Goal: Transaction & Acquisition: Purchase product/service

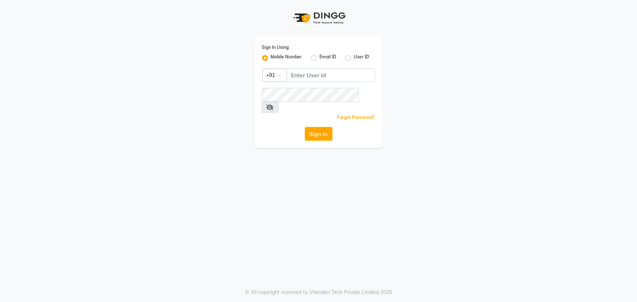
click at [452, 221] on div "Sign In Using: Mobile Number Email ID User ID Country Code × +91 Remember me Fo…" at bounding box center [318, 151] width 637 height 302
click at [307, 74] on input "Username" at bounding box center [330, 75] width 89 height 14
type input "9553330061"
click at [305, 127] on button "Sign In" at bounding box center [319, 134] width 28 height 14
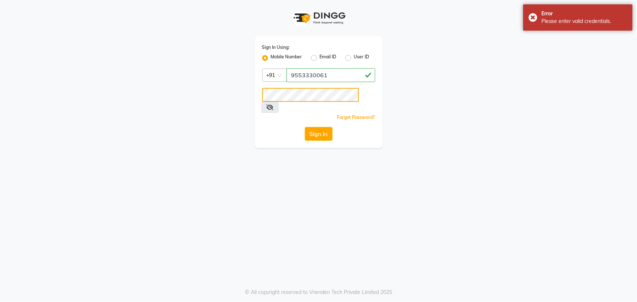
click at [305, 127] on button "Sign In" at bounding box center [319, 134] width 28 height 14
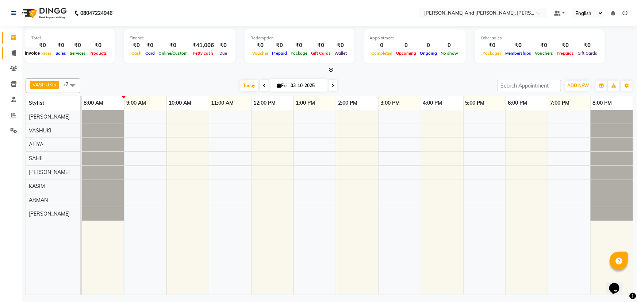
click at [13, 51] on icon at bounding box center [14, 52] width 4 height 5
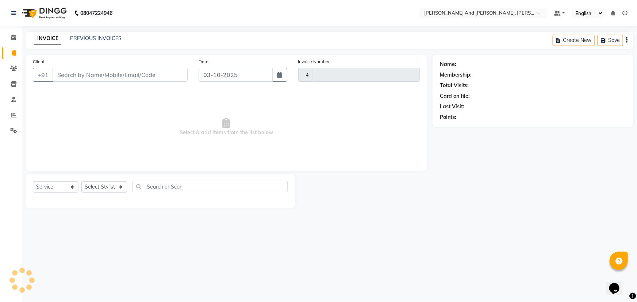
click at [13, 51] on icon at bounding box center [14, 52] width 4 height 5
select select "service"
type input "3427"
select select "6766"
select select "P"
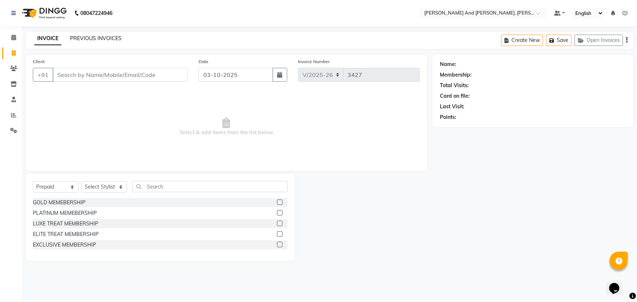
click at [93, 38] on link "PREVIOUS INVOICES" at bounding box center [95, 38] width 51 height 7
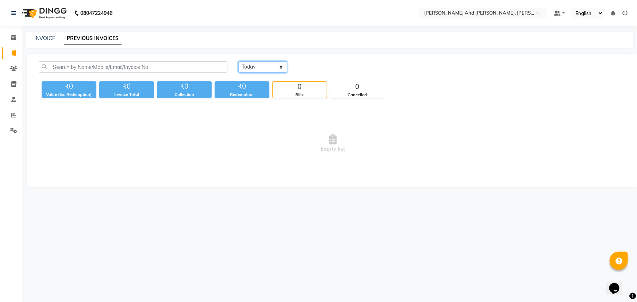
click at [263, 66] on select "Today Yesterday Custom Range" at bounding box center [262, 66] width 49 height 11
select select "yesterday"
click at [238, 61] on select "Today Yesterday Custom Range" at bounding box center [262, 66] width 49 height 11
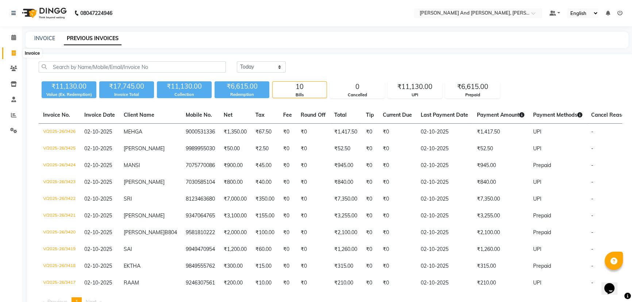
click at [13, 53] on icon at bounding box center [14, 52] width 4 height 5
select select "service"
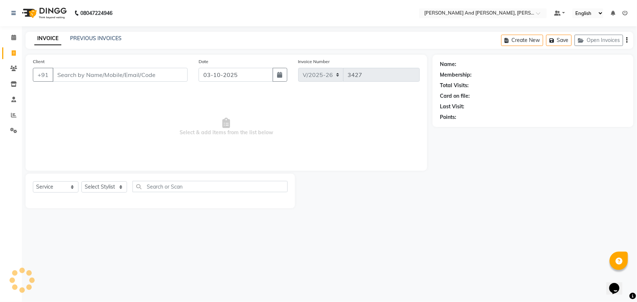
click at [13, 53] on icon at bounding box center [14, 52] width 4 height 5
select select "6766"
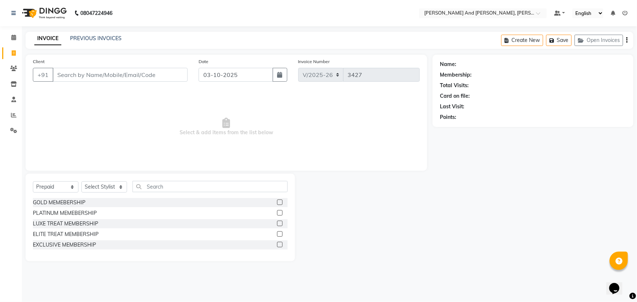
click at [252, 15] on nav "08047224946 Select Location × Toni And Guy, Ncc Gachibowli Default Panel My Pan…" at bounding box center [318, 13] width 637 height 26
click at [325, 116] on span "Select & add items from the list below" at bounding box center [226, 126] width 387 height 73
click at [60, 190] on select "Select Service Product Membership Package Voucher Prepaid Gift Card" at bounding box center [56, 186] width 46 height 11
select select "service"
click at [33, 181] on select "Select Service Product Membership Package Voucher Prepaid Gift Card" at bounding box center [56, 186] width 46 height 11
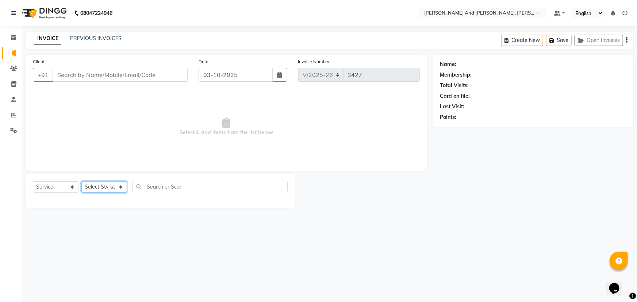
click at [98, 183] on select "Select Stylist ADITI AFREEN 2 [PERSON_NAME] ALKAF [PERSON_NAME] [PERSON_NAME] […" at bounding box center [104, 186] width 46 height 11
select select "87929"
click at [81, 181] on select "Select Stylist ADITI AFREEN 2 [PERSON_NAME] ALKAF [PERSON_NAME] [PERSON_NAME] […" at bounding box center [104, 186] width 46 height 11
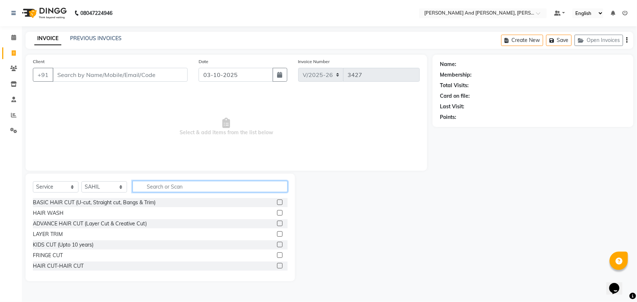
click at [177, 188] on input "text" at bounding box center [209, 186] width 155 height 11
type input "HAIR"
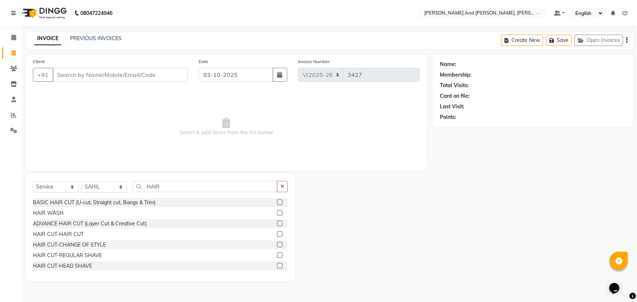
click at [277, 233] on label at bounding box center [279, 233] width 5 height 5
click at [277, 233] on input "checkbox" at bounding box center [279, 234] width 5 height 5
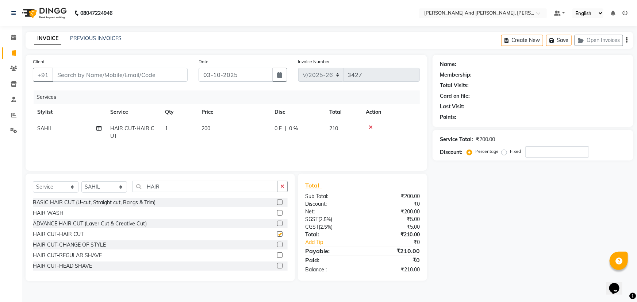
checkbox input "false"
drag, startPoint x: 163, startPoint y: 188, endPoint x: 106, endPoint y: 195, distance: 57.4
click at [106, 195] on div "Select Service Product Membership Package Voucher Prepaid Gift Card Select Styl…" at bounding box center [160, 189] width 255 height 17
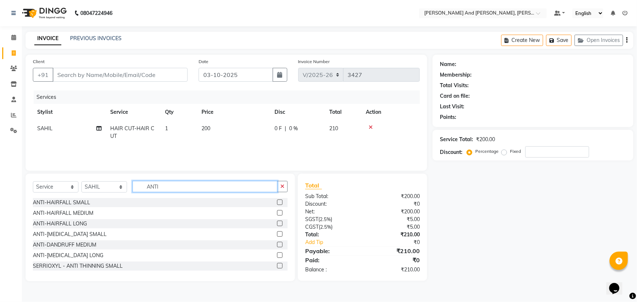
type input "ANTI"
click at [277, 201] on label at bounding box center [279, 202] width 5 height 5
click at [277, 201] on input "checkbox" at bounding box center [279, 202] width 5 height 5
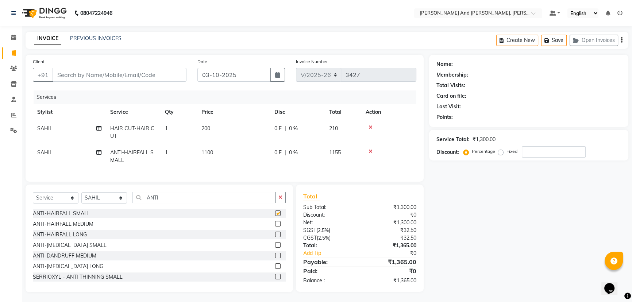
checkbox input "false"
click at [209, 150] on td "1100" at bounding box center [233, 155] width 73 height 24
select select "87929"
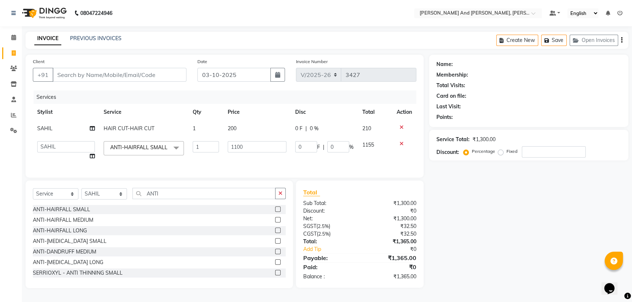
scroll to position [5, 0]
click at [255, 141] on input "1100" at bounding box center [257, 146] width 59 height 11
type input "1200"
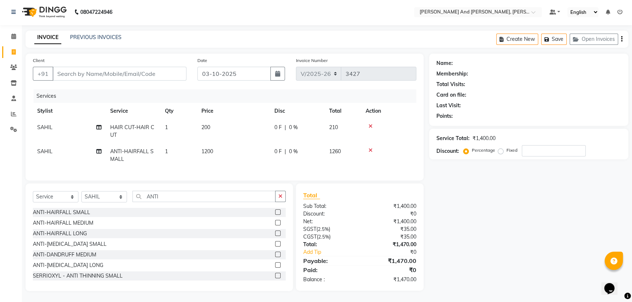
click at [267, 159] on td "1200" at bounding box center [233, 155] width 73 height 24
select select "87929"
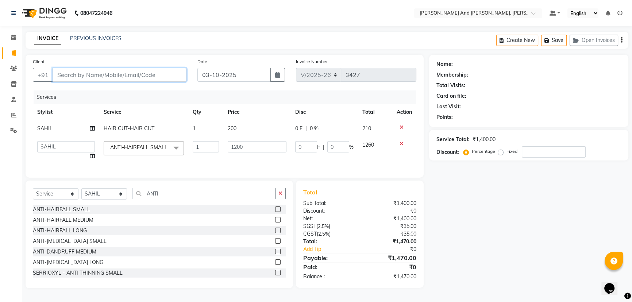
click at [135, 70] on input "Client" at bounding box center [120, 75] width 134 height 14
type input "7"
type input "0"
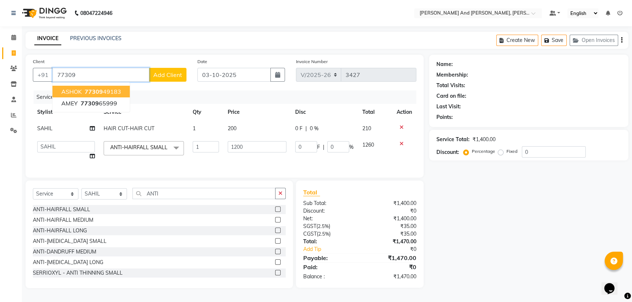
click at [110, 88] on ngb-highlight "77309 49183" at bounding box center [102, 91] width 38 height 7
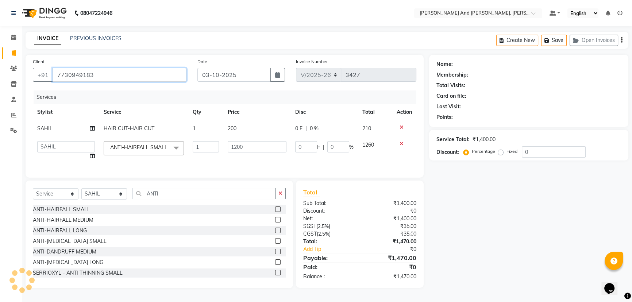
type input "7730949183"
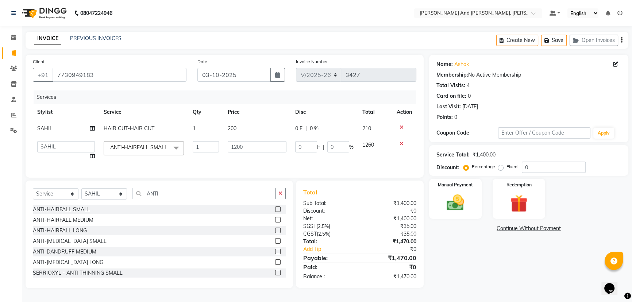
click at [300, 12] on nav "08047224946 Select Location × Toni And Guy, Ncc Gachibowli Default Panel My Pan…" at bounding box center [316, 13] width 632 height 26
click at [449, 192] on img at bounding box center [456, 202] width 30 height 21
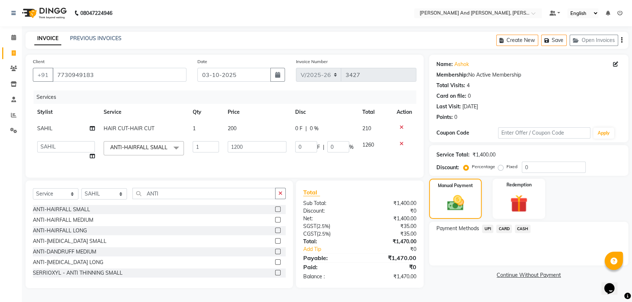
click at [488, 225] on span "UPI" at bounding box center [487, 229] width 11 height 8
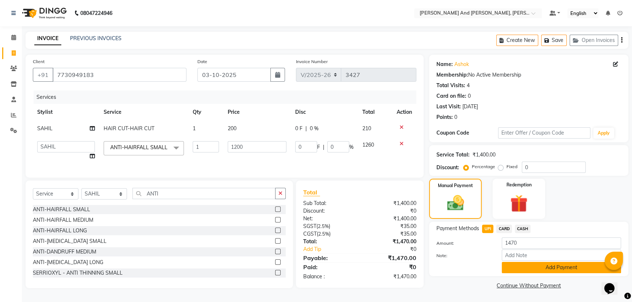
click at [522, 262] on button "Add Payment" at bounding box center [561, 267] width 119 height 11
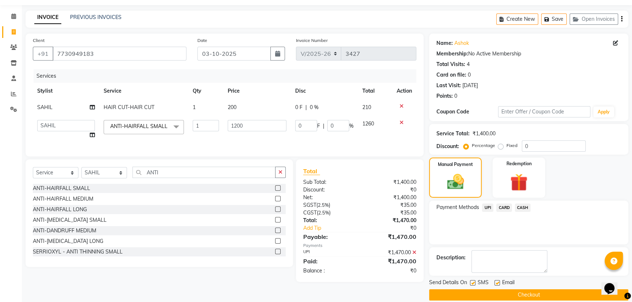
scroll to position [30, 0]
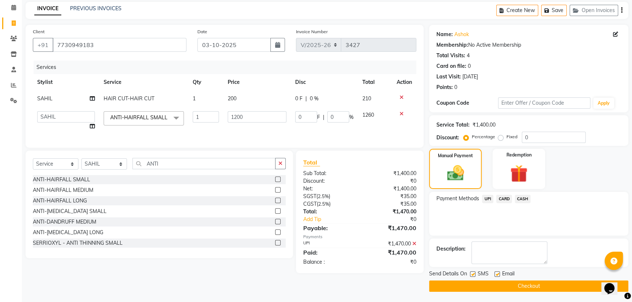
click at [492, 284] on button "Checkout" at bounding box center [528, 286] width 199 height 11
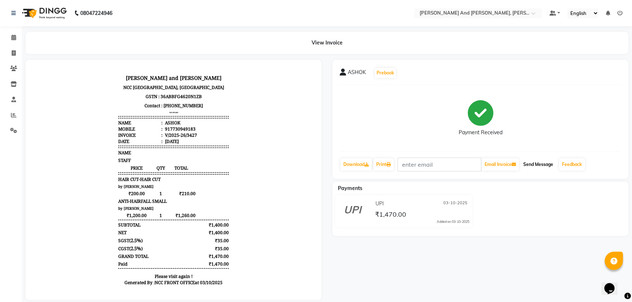
click at [545, 161] on button "Send Message" at bounding box center [538, 164] width 36 height 12
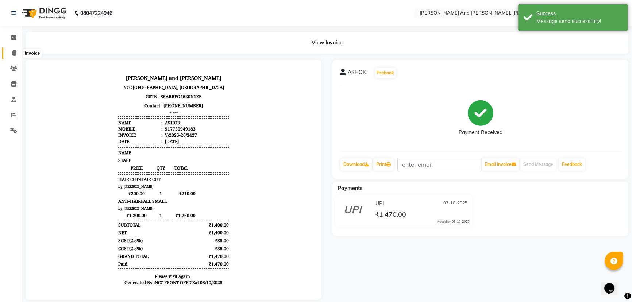
click at [14, 51] on icon at bounding box center [14, 52] width 4 height 5
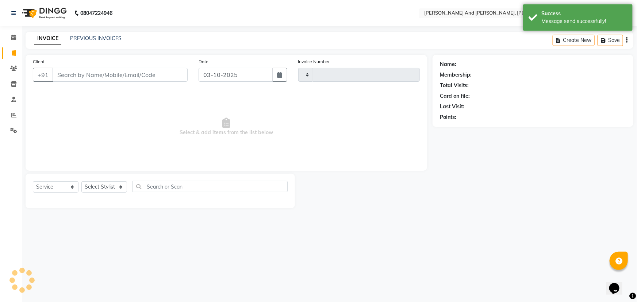
click at [14, 51] on icon at bounding box center [14, 52] width 4 height 5
select select "6766"
select select "P"
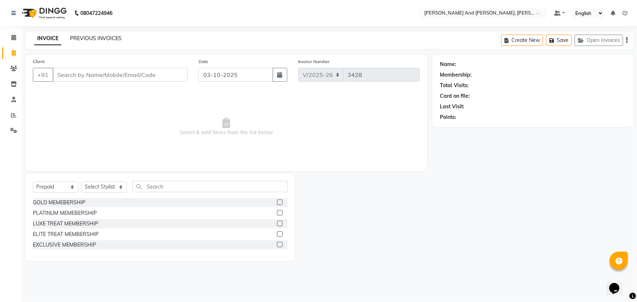
click at [94, 39] on link "PREVIOUS INVOICES" at bounding box center [95, 38] width 51 height 7
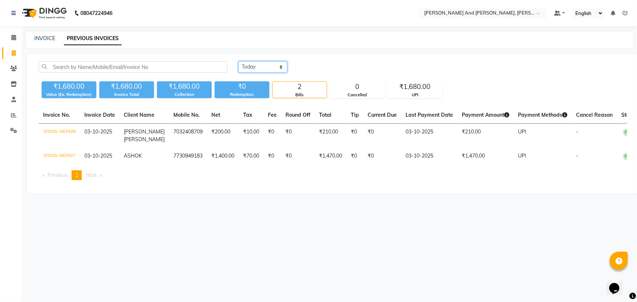
click at [258, 64] on select "Today Yesterday Custom Range" at bounding box center [262, 66] width 49 height 11
select select "yesterday"
click at [238, 61] on select "Today Yesterday Custom Range" at bounding box center [262, 66] width 49 height 11
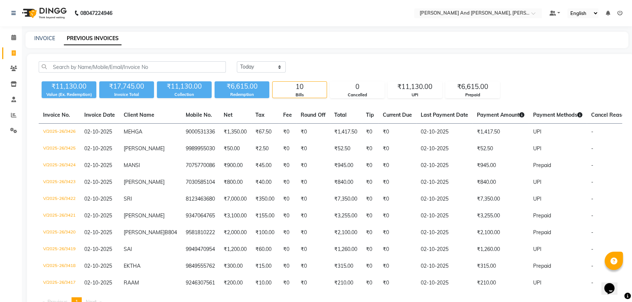
click at [296, 39] on div "INVOICE PREVIOUS INVOICES" at bounding box center [323, 39] width 594 height 8
click at [271, 4] on nav "08047224946 Select Location × Toni And Guy, Ncc Gachibowli Default Panel My Pan…" at bounding box center [316, 13] width 632 height 26
click at [521, 36] on div "INVOICE PREVIOUS INVOICES" at bounding box center [323, 39] width 594 height 8
click at [12, 117] on icon at bounding box center [13, 114] width 5 height 5
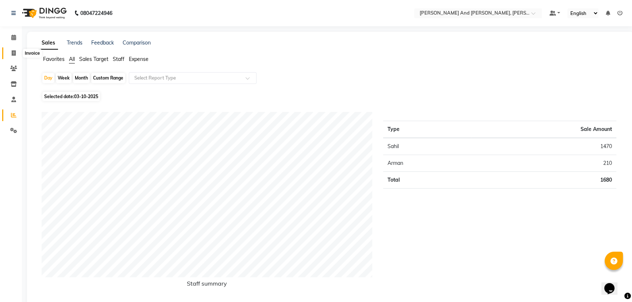
click at [12, 54] on icon at bounding box center [14, 52] width 4 height 5
select select "6766"
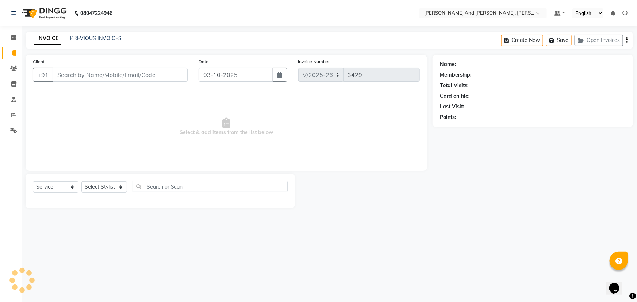
select select "P"
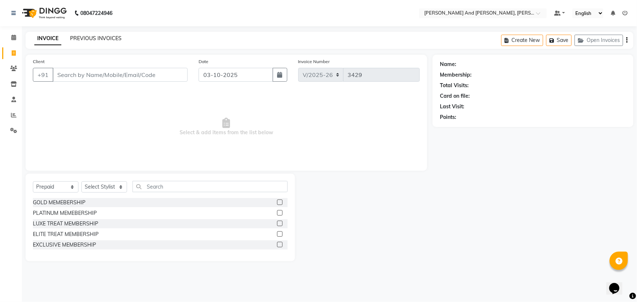
click at [100, 39] on link "PREVIOUS INVOICES" at bounding box center [95, 38] width 51 height 7
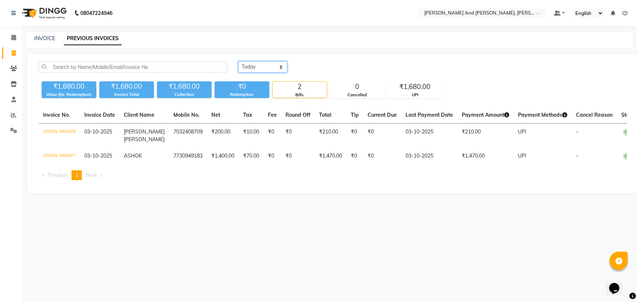
click at [259, 66] on select "Today Yesterday Custom Range" at bounding box center [262, 66] width 49 height 11
select select "yesterday"
click at [238, 61] on select "Today Yesterday Custom Range" at bounding box center [262, 66] width 49 height 11
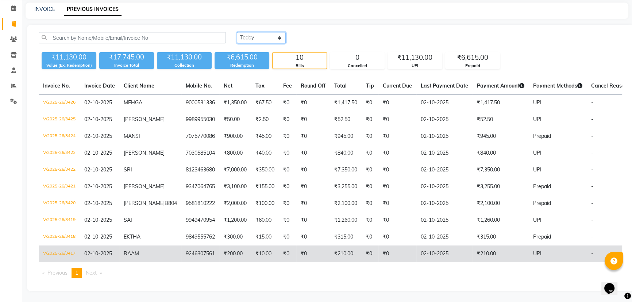
scroll to position [49, 0]
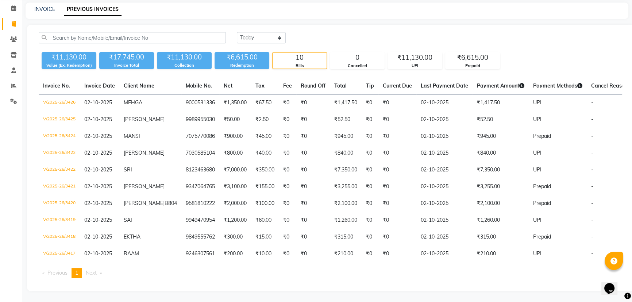
click at [454, 276] on ul "Previous page 1 / 1 You're on page 1 Next page" at bounding box center [330, 273] width 583 height 10
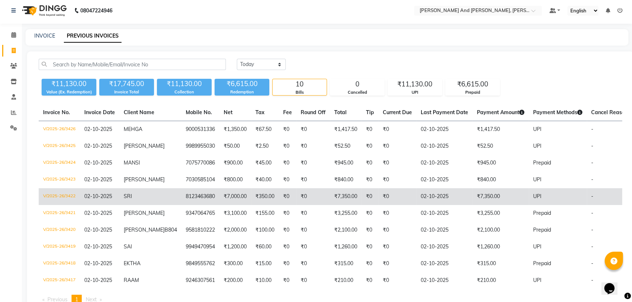
scroll to position [0, 0]
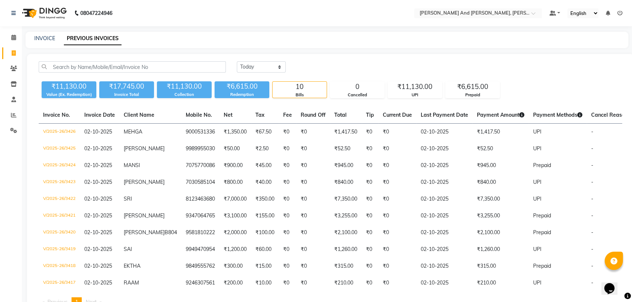
click at [13, 53] on icon at bounding box center [14, 52] width 4 height 5
select select "service"
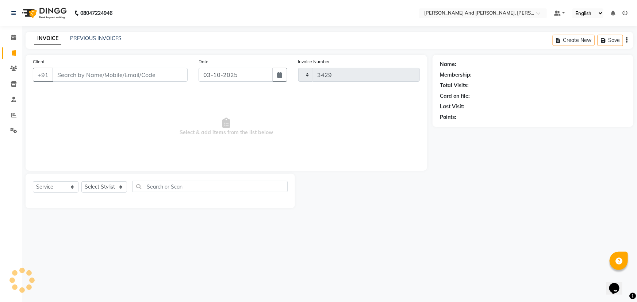
click at [13, 53] on icon at bounding box center [14, 52] width 4 height 5
select select "service"
type input "3429"
select select "6766"
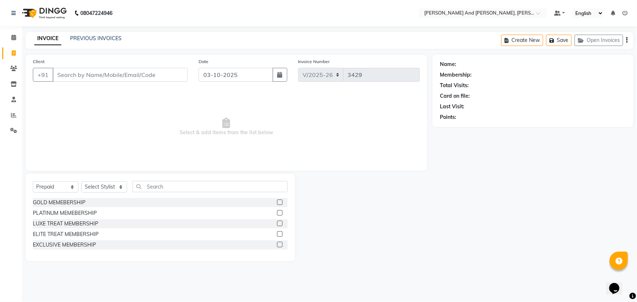
click at [246, 12] on nav "08047224946 Select Location × Toni And Guy, Ncc Gachibowli Default Panel My Pan…" at bounding box center [318, 13] width 637 height 26
click at [232, 13] on nav "08047224946 Select Location × Toni And Guy, Ncc Gachibowli Default Panel My Pan…" at bounding box center [318, 13] width 637 height 26
click at [51, 189] on select "Select Service Product Membership Package Voucher Prepaid Gift Card" at bounding box center [56, 186] width 46 height 11
select select "service"
click at [33, 181] on select "Select Service Product Membership Package Voucher Prepaid Gift Card" at bounding box center [56, 186] width 46 height 11
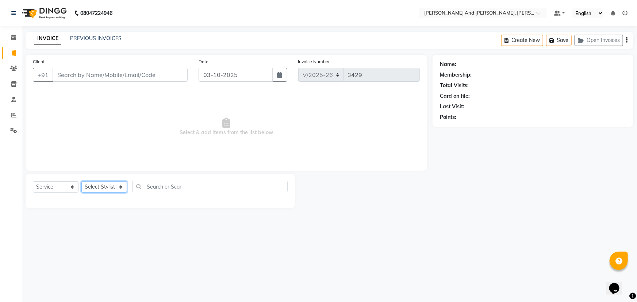
click at [108, 183] on select "Select Stylist ADITI AFREEN 2 [PERSON_NAME] ALKAF [PERSON_NAME] [PERSON_NAME] […" at bounding box center [104, 186] width 46 height 11
select select "92928"
click at [81, 181] on select "Select Stylist ADITI AFREEN 2 [PERSON_NAME] ALKAF [PERSON_NAME] [PERSON_NAME] […" at bounding box center [104, 186] width 46 height 11
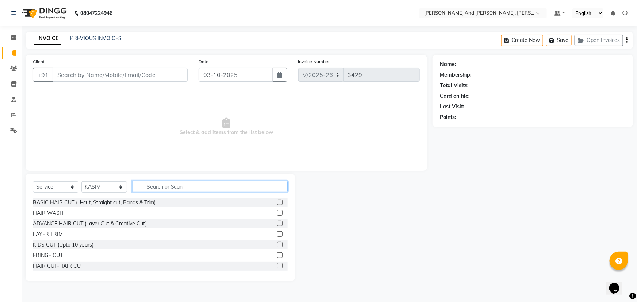
click at [186, 189] on input "text" at bounding box center [209, 186] width 155 height 11
type input "HAIR"
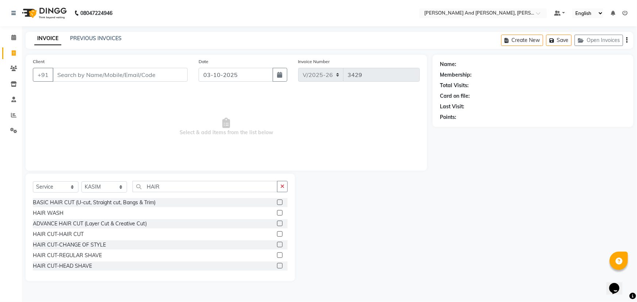
click at [277, 234] on label at bounding box center [279, 233] width 5 height 5
click at [277, 234] on input "checkbox" at bounding box center [279, 234] width 5 height 5
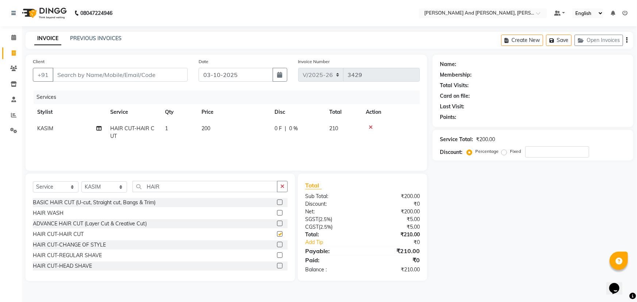
checkbox input "false"
click at [143, 76] on input "Client" at bounding box center [120, 75] width 135 height 14
type input "A"
type input "0"
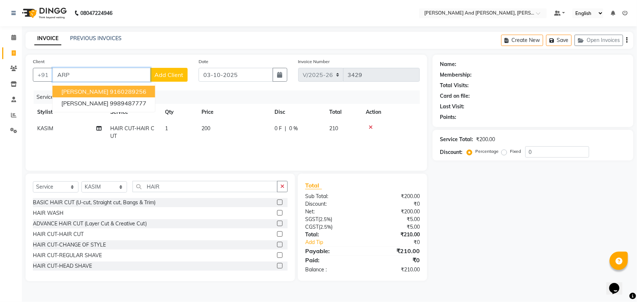
click at [121, 91] on ngb-highlight "9160289256" at bounding box center [128, 91] width 36 height 7
type input "9160289256"
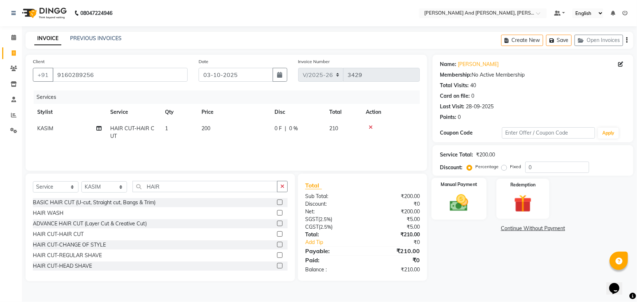
click at [464, 197] on img at bounding box center [459, 202] width 30 height 21
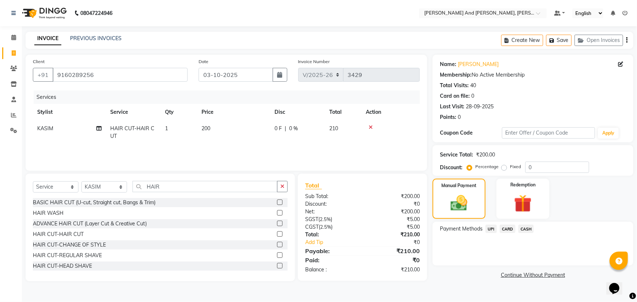
click at [494, 229] on span "UPI" at bounding box center [490, 229] width 11 height 8
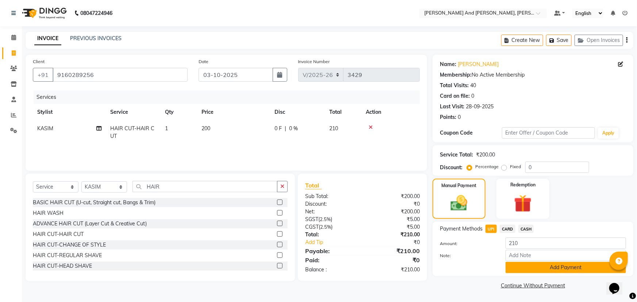
click at [521, 263] on button "Add Payment" at bounding box center [565, 267] width 120 height 11
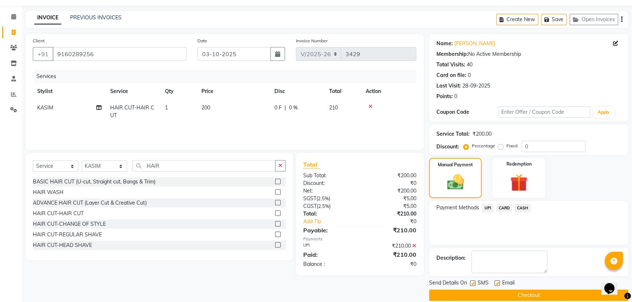
scroll to position [30, 0]
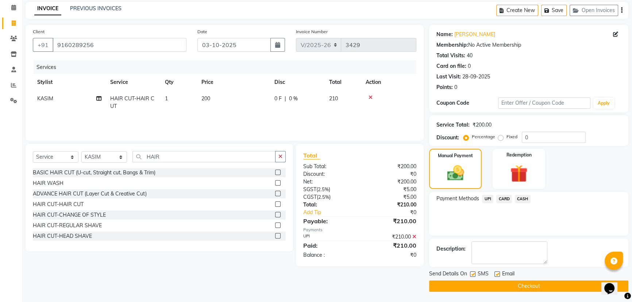
click at [484, 286] on button "Checkout" at bounding box center [528, 286] width 199 height 11
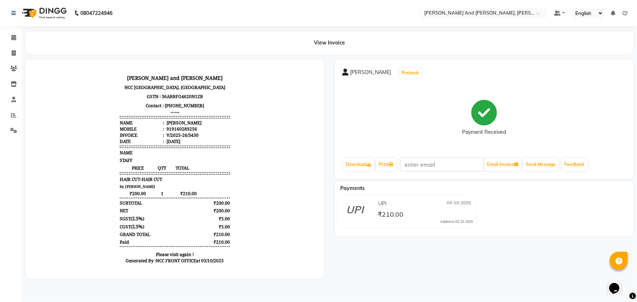
click at [280, 18] on nav "08047224946 Select Location × Toni And Guy, Ncc Gachibowli Default Panel My Pan…" at bounding box center [318, 13] width 637 height 26
click at [277, 17] on nav "08047224946 Select Location × Toni And Guy, Ncc Gachibowli Default Panel My Pan…" at bounding box center [318, 13] width 637 height 26
click at [242, 9] on nav "08047224946 Select Location × Toni And Guy, Ncc Gachibowli Default Panel My Pan…" at bounding box center [318, 13] width 637 height 26
click at [537, 167] on button "Send Message" at bounding box center [541, 164] width 36 height 12
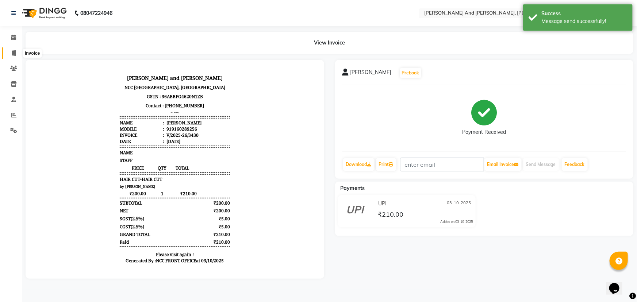
click at [9, 51] on span at bounding box center [13, 53] width 13 height 8
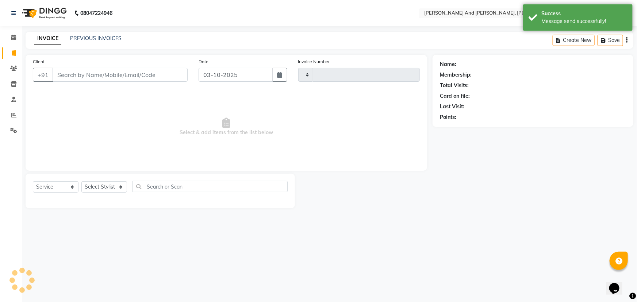
click at [9, 51] on span at bounding box center [13, 53] width 13 height 8
drag, startPoint x: 9, startPoint y: 51, endPoint x: 13, endPoint y: 53, distance: 5.1
click at [9, 51] on span at bounding box center [13, 53] width 13 height 8
select select "service"
type input "3431"
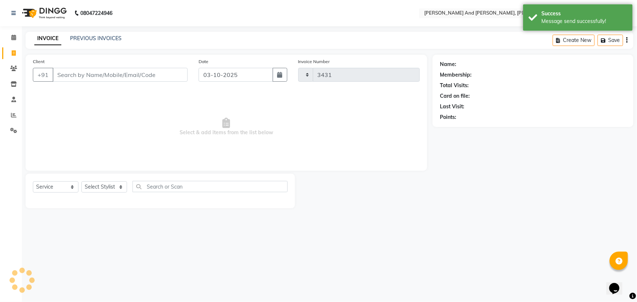
select select "6766"
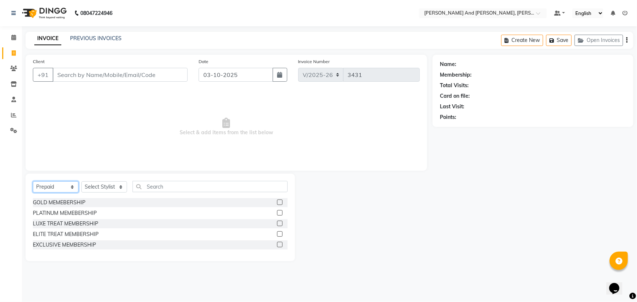
drag, startPoint x: 59, startPoint y: 186, endPoint x: 56, endPoint y: 192, distance: 7.0
click at [59, 186] on select "Select Service Product Membership Package Voucher Prepaid Gift Card" at bounding box center [56, 186] width 46 height 11
select select "service"
click at [33, 181] on select "Select Service Product Membership Package Voucher Prepaid Gift Card" at bounding box center [56, 186] width 46 height 11
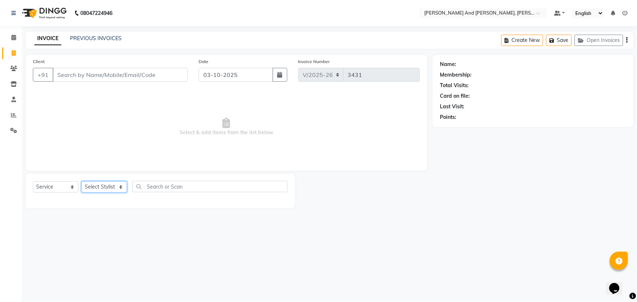
click at [110, 186] on select "Select Stylist ADITI AFREEN 2 [PERSON_NAME] ALKAF [PERSON_NAME] [PERSON_NAME] […" at bounding box center [104, 186] width 46 height 11
select select "93469"
click at [81, 181] on select "Select Stylist ADITI AFREEN 2 [PERSON_NAME] ALKAF [PERSON_NAME] [PERSON_NAME] […" at bounding box center [104, 186] width 46 height 11
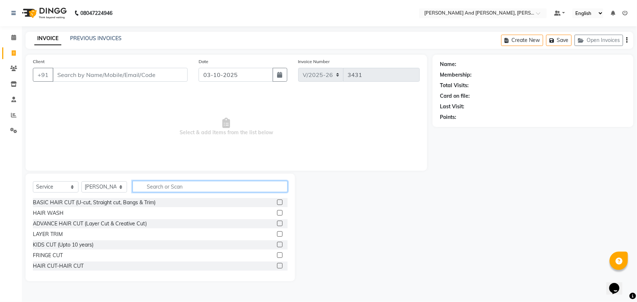
click at [165, 185] on input "text" at bounding box center [209, 186] width 155 height 11
type input "HAIR"
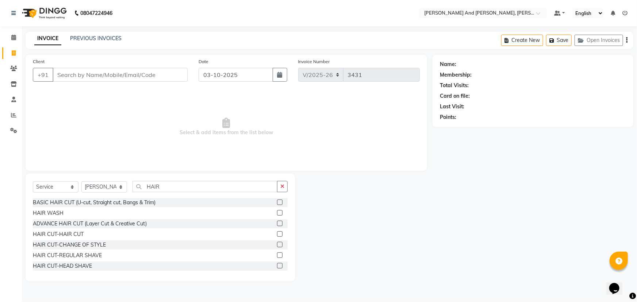
click at [277, 233] on label at bounding box center [279, 233] width 5 height 5
click at [277, 233] on input "checkbox" at bounding box center [279, 234] width 5 height 5
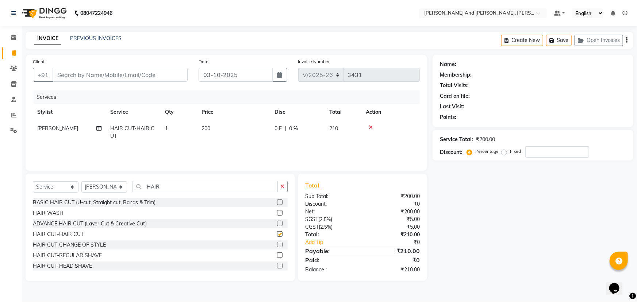
checkbox input "false"
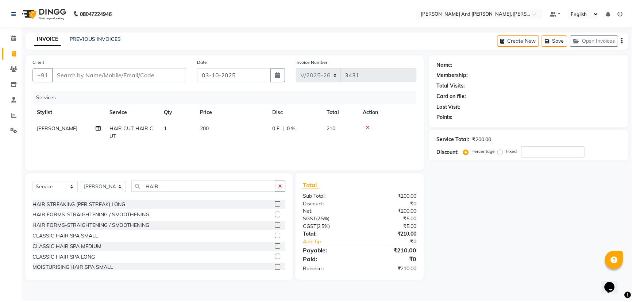
scroll to position [166, 0]
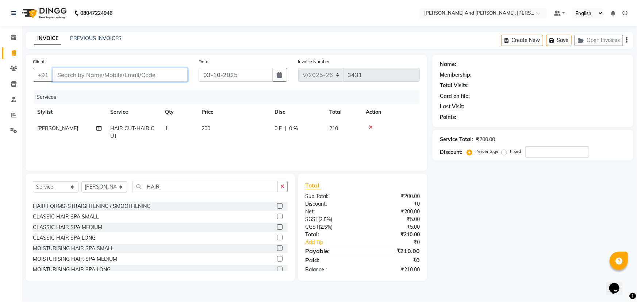
click at [116, 75] on input "Client" at bounding box center [120, 75] width 135 height 14
type input "9"
type input "0"
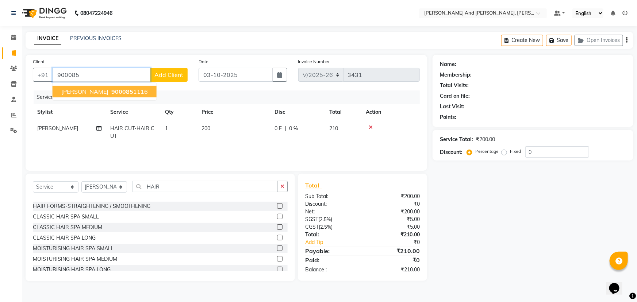
click at [114, 91] on ngb-highlight "900085 1116" at bounding box center [129, 91] width 38 height 7
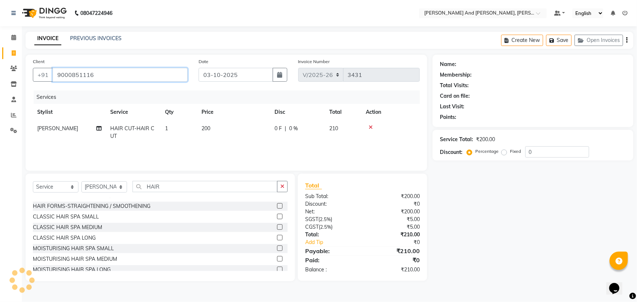
type input "9000851116"
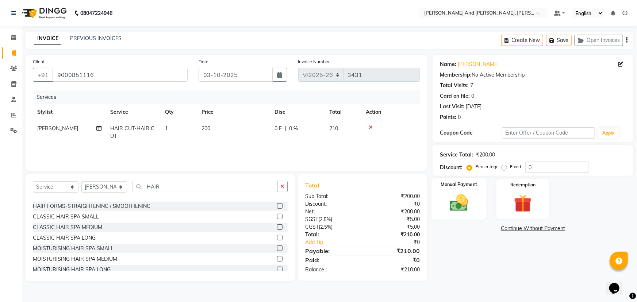
click at [459, 194] on img at bounding box center [459, 202] width 30 height 21
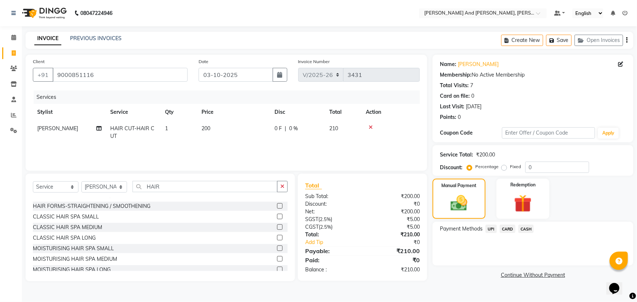
click at [489, 229] on span "UPI" at bounding box center [490, 229] width 11 height 8
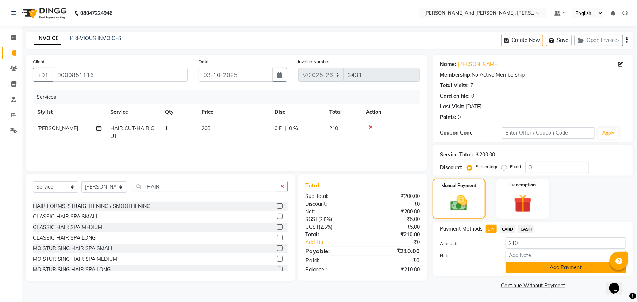
click at [522, 266] on button "Add Payment" at bounding box center [565, 267] width 120 height 11
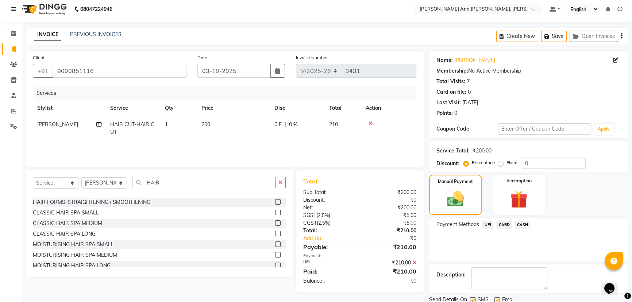
scroll to position [30, 0]
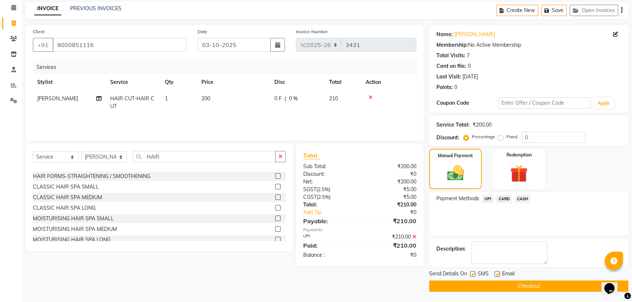
click at [496, 283] on button "Checkout" at bounding box center [528, 286] width 199 height 11
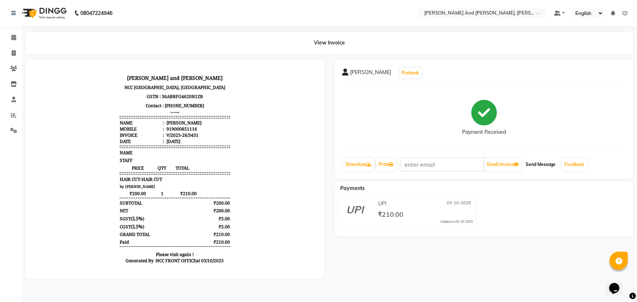
click at [540, 166] on button "Send Message" at bounding box center [541, 164] width 36 height 12
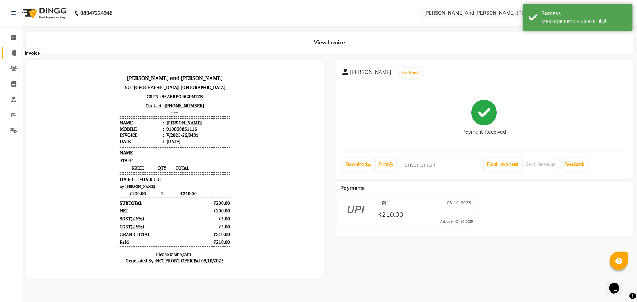
click at [12, 52] on icon at bounding box center [14, 52] width 4 height 5
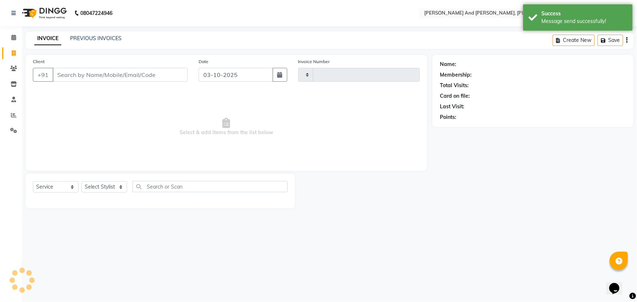
click at [12, 52] on icon at bounding box center [14, 52] width 4 height 5
select select "service"
type input "3432"
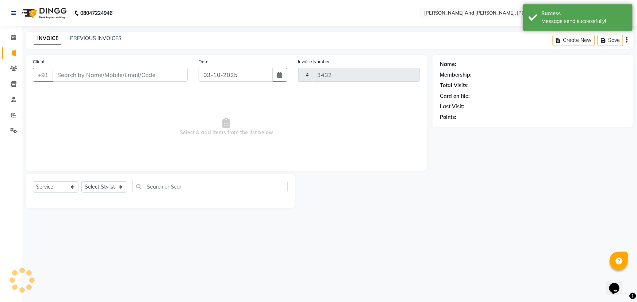
select select "6766"
select select "P"
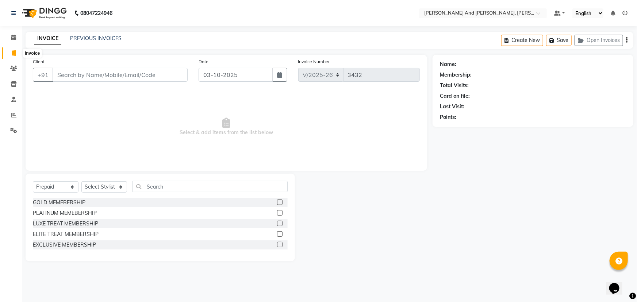
click at [13, 55] on icon at bounding box center [14, 52] width 4 height 5
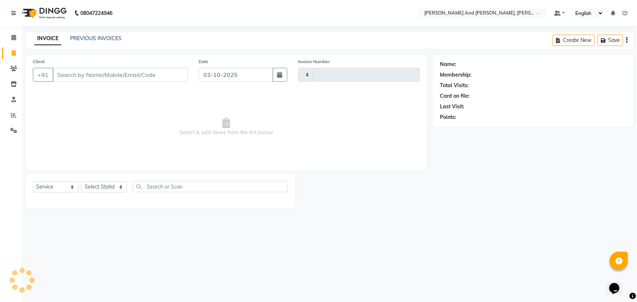
click at [13, 55] on icon at bounding box center [14, 52] width 4 height 5
select select "service"
select select "6766"
type input "3432"
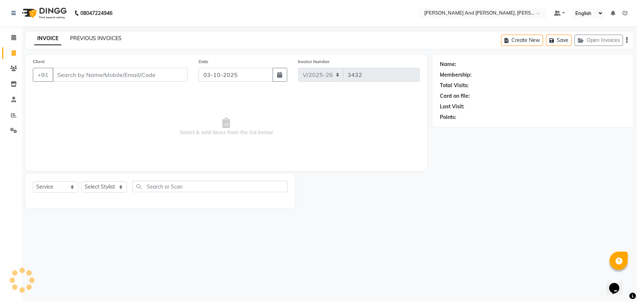
select select "P"
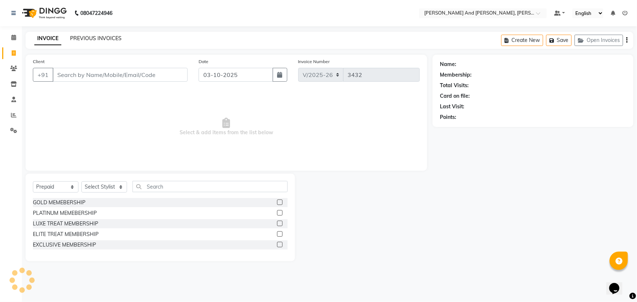
click at [95, 40] on link "PREVIOUS INVOICES" at bounding box center [95, 38] width 51 height 7
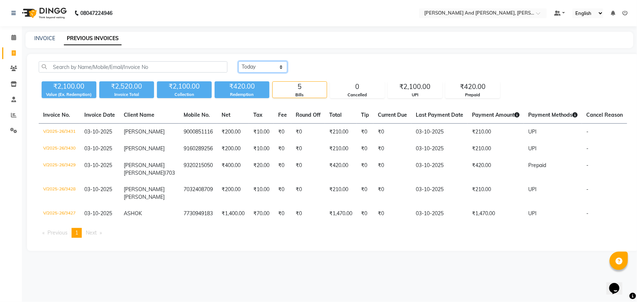
click at [261, 67] on select "Today Yesterday Custom Range" at bounding box center [262, 66] width 49 height 11
select select "yesterday"
click at [238, 61] on select "Today Yesterday Custom Range" at bounding box center [262, 66] width 49 height 11
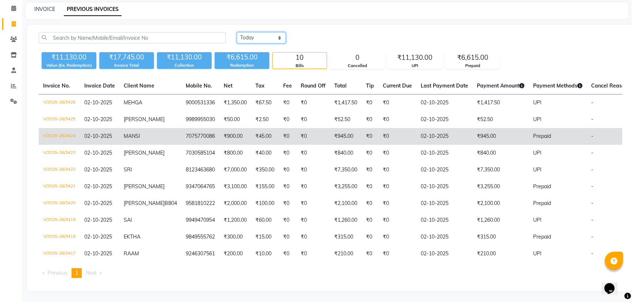
scroll to position [49, 0]
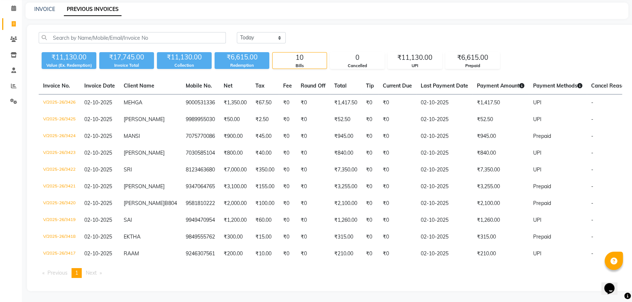
click at [548, 32] on div "Today Yesterday Custom Range" at bounding box center [429, 37] width 385 height 11
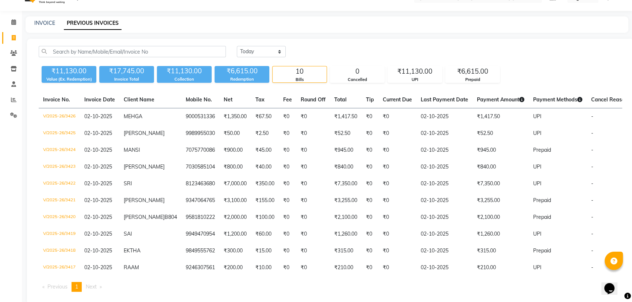
scroll to position [0, 0]
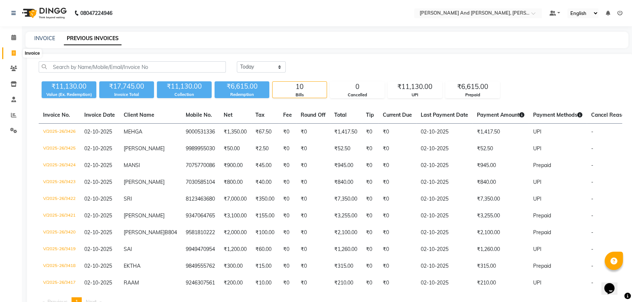
click at [12, 52] on icon at bounding box center [14, 52] width 4 height 5
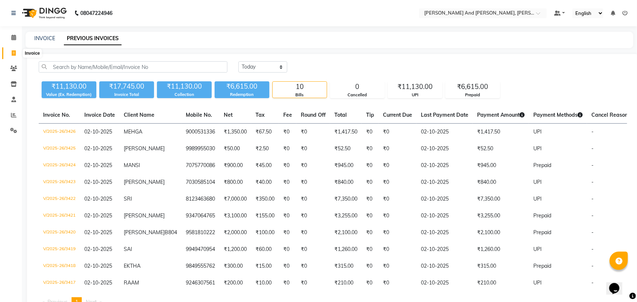
click at [12, 52] on icon at bounding box center [14, 52] width 4 height 5
select select "service"
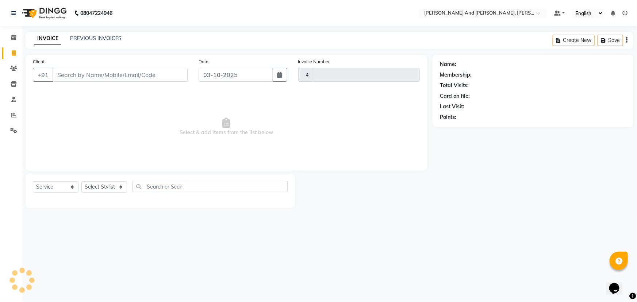
type input "3432"
select select "6766"
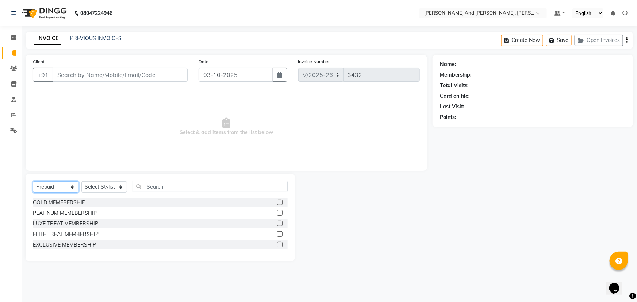
click at [55, 183] on select "Select Service Product Membership Package Voucher Prepaid Gift Card" at bounding box center [56, 186] width 46 height 11
select select "service"
click at [33, 181] on select "Select Service Product Membership Package Voucher Prepaid Gift Card" at bounding box center [56, 186] width 46 height 11
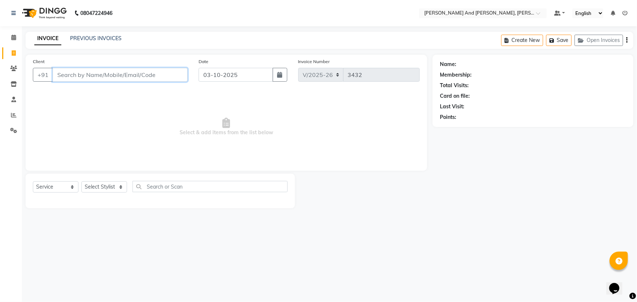
click at [114, 73] on input "Client" at bounding box center [120, 75] width 135 height 14
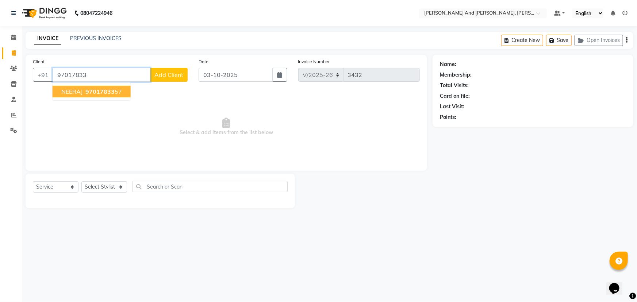
click at [90, 92] on span "97017833" at bounding box center [99, 91] width 29 height 7
type input "9701783357"
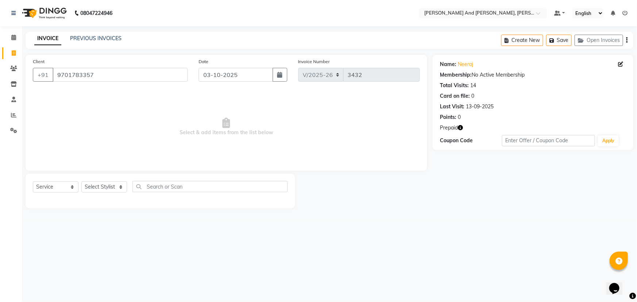
click at [461, 125] on icon "button" at bounding box center [459, 127] width 5 height 5
click at [454, 214] on main "INVOICE PREVIOUS INVOICES Create New Save Open Invoices Client +91 9701783357 D…" at bounding box center [329, 125] width 615 height 187
click at [111, 187] on select "Select Stylist ADITI AFREEN 2 [PERSON_NAME] ALKAF [PERSON_NAME] [PERSON_NAME] […" at bounding box center [104, 186] width 46 height 11
click at [51, 186] on select "Select Service Product Membership Package Voucher Prepaid Gift Card" at bounding box center [56, 186] width 46 height 11
click at [105, 188] on select "Select Stylist ADITI AFREEN 2 [PERSON_NAME] ALKAF [PERSON_NAME] [PERSON_NAME] […" at bounding box center [104, 186] width 46 height 11
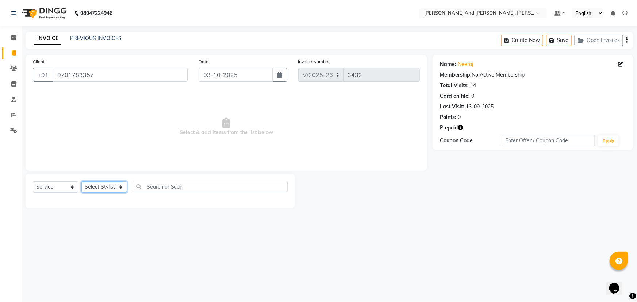
select select "93389"
click at [81, 181] on select "Select Stylist ADITI AFREEN 2 [PERSON_NAME] ALKAF [PERSON_NAME] [PERSON_NAME] […" at bounding box center [104, 186] width 46 height 11
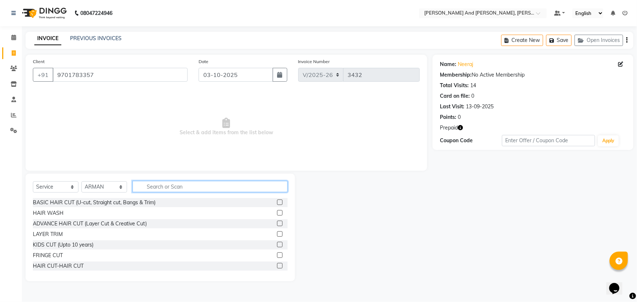
click at [178, 186] on input "text" at bounding box center [209, 186] width 155 height 11
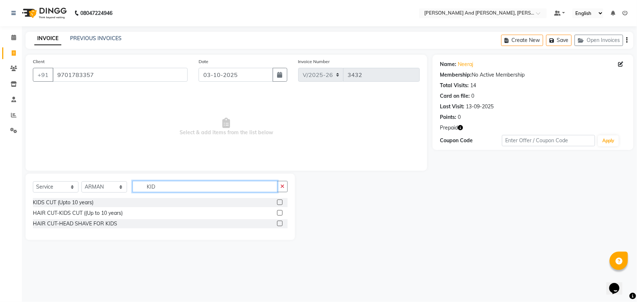
type input "KID"
click at [278, 201] on label at bounding box center [279, 202] width 5 height 5
click at [278, 201] on input "checkbox" at bounding box center [279, 202] width 5 height 5
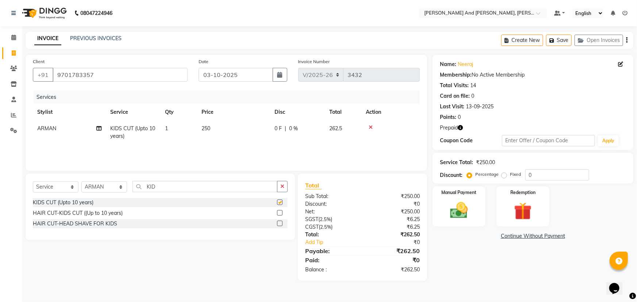
checkbox input "false"
click at [279, 211] on label at bounding box center [279, 212] width 5 height 5
click at [279, 211] on input "checkbox" at bounding box center [279, 213] width 5 height 5
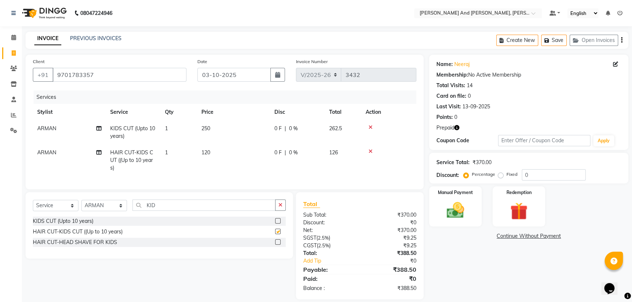
checkbox input "false"
click at [370, 125] on icon at bounding box center [370, 127] width 4 height 5
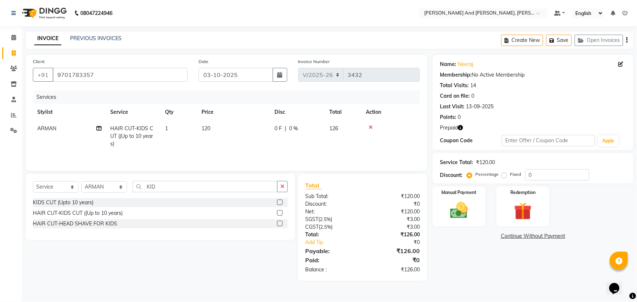
click at [343, 39] on div "INVOICE PREVIOUS INVOICES Create New Save Open Invoices" at bounding box center [329, 40] width 607 height 17
click at [485, 268] on div "Name: Neeraj Membership: No Active Membership Total Visits: 14 Card on file: 0 …" at bounding box center [535, 168] width 206 height 226
click at [375, 42] on div "INVOICE PREVIOUS INVOICES Create New Save Open Invoices" at bounding box center [329, 40] width 607 height 17
click at [374, 42] on div "INVOICE PREVIOUS INVOICES Create New Save Open Invoices" at bounding box center [329, 40] width 607 height 17
click at [350, 11] on nav "08047224946 Select Location × Toni And Guy, Ncc Gachibowli Default Panel My Pan…" at bounding box center [318, 13] width 637 height 26
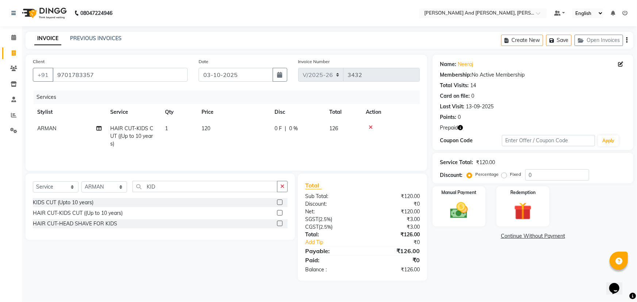
click at [336, 18] on nav "08047224946 Select Location × Toni And Guy, Ncc Gachibowli Default Panel My Pan…" at bounding box center [318, 13] width 637 height 26
click at [367, 7] on nav "08047224946 Select Location × Toni And Guy, Ncc Gachibowli Default Panel My Pan…" at bounding box center [318, 13] width 637 height 26
click at [282, 9] on nav "08047224946 Select Location × Toni And Guy, Ncc Gachibowli Default Panel My Pan…" at bounding box center [318, 13] width 637 height 26
click at [508, 200] on img at bounding box center [523, 211] width 30 height 23
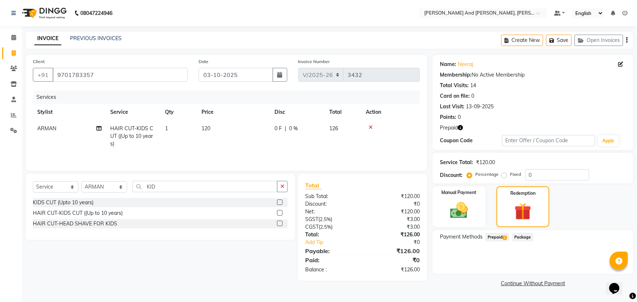
click at [498, 237] on span "Prepaid 1" at bounding box center [497, 237] width 24 height 8
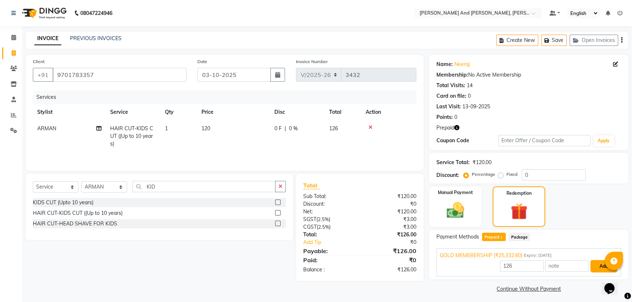
click at [598, 264] on button "Add" at bounding box center [603, 266] width 27 height 12
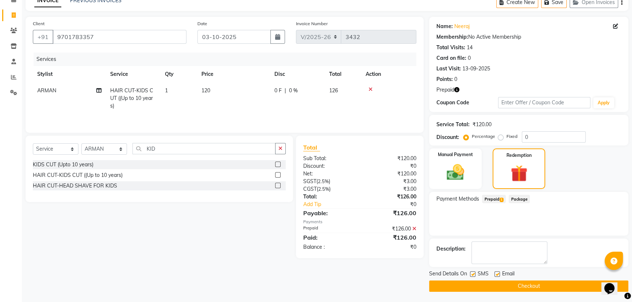
scroll to position [38, 0]
click at [533, 283] on button "Checkout" at bounding box center [528, 285] width 199 height 11
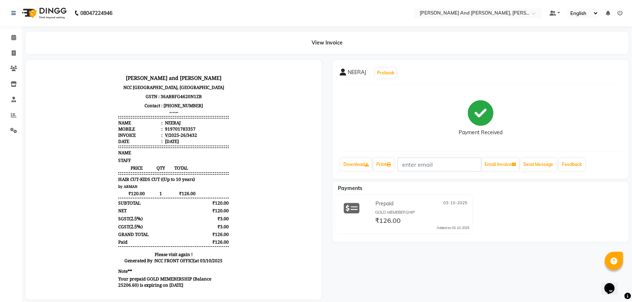
click at [318, 12] on nav "08047224946 Select Location × Toni And Guy, Ncc Gachibowli Default Panel My Pan…" at bounding box center [316, 13] width 632 height 26
click at [267, 14] on nav "08047224946 Select Location × Toni And Guy, Ncc Gachibowli Default Panel My Pan…" at bounding box center [316, 13] width 632 height 26
click at [537, 163] on button "Send Message" at bounding box center [538, 164] width 36 height 12
click at [15, 53] on icon at bounding box center [14, 52] width 4 height 5
select select "service"
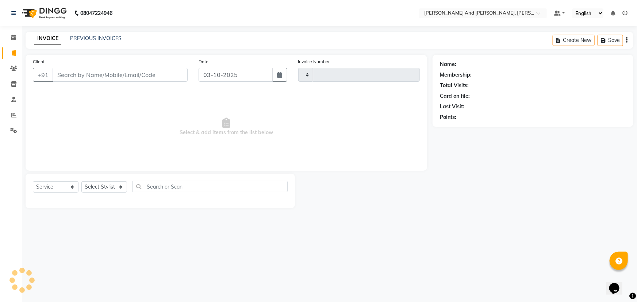
click at [15, 53] on icon at bounding box center [14, 52] width 4 height 5
select select "service"
click at [15, 53] on icon at bounding box center [14, 52] width 4 height 5
select select "service"
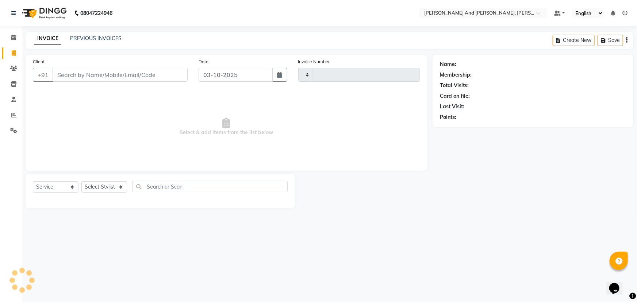
type input "3433"
select select "6766"
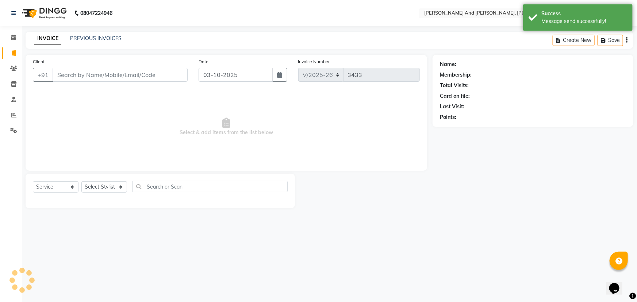
select select "P"
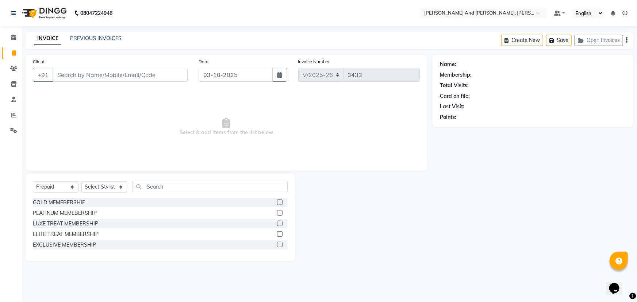
click at [267, 9] on nav "08047224946 Select Location × Toni And Guy, Ncc Gachibowli Default Panel My Pan…" at bounding box center [318, 13] width 637 height 26
click at [112, 74] on input "Client" at bounding box center [120, 75] width 135 height 14
click at [84, 74] on input "98665434740" at bounding box center [102, 75] width 98 height 14
type input "9866540740"
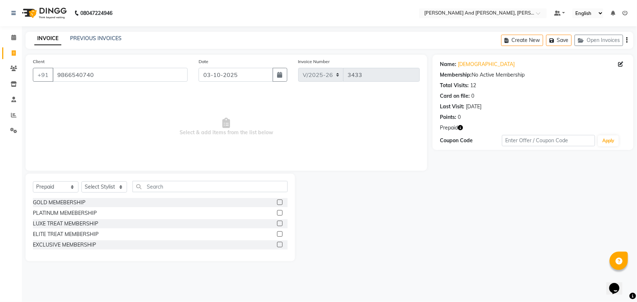
click at [460, 127] on icon "button" at bounding box center [459, 127] width 5 height 5
drag, startPoint x: 57, startPoint y: 185, endPoint x: 57, endPoint y: 190, distance: 4.7
click at [57, 185] on select "Select Service Product Membership Package Voucher Prepaid Gift Card" at bounding box center [56, 186] width 46 height 11
select select "service"
click at [33, 181] on select "Select Service Product Membership Package Voucher Prepaid Gift Card" at bounding box center [56, 186] width 46 height 11
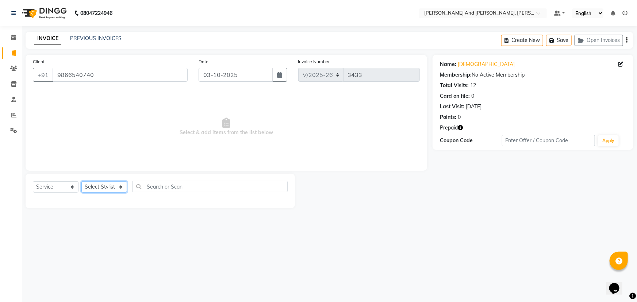
click at [102, 189] on select "Select Stylist ADITI AFREEN 2 [PERSON_NAME] ALKAF [PERSON_NAME] [PERSON_NAME] […" at bounding box center [104, 186] width 46 height 11
select select "87929"
click at [81, 181] on select "Select Stylist ADITI AFREEN 2 [PERSON_NAME] ALKAF [PERSON_NAME] [PERSON_NAME] […" at bounding box center [104, 186] width 46 height 11
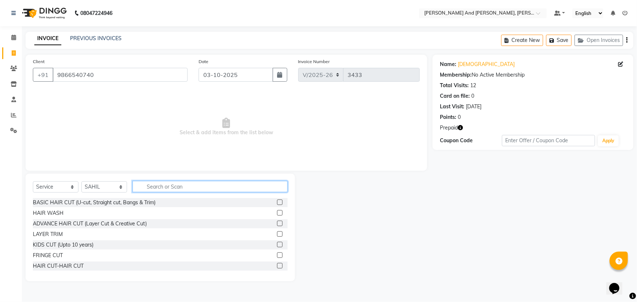
click at [200, 188] on input "text" at bounding box center [209, 186] width 155 height 11
type input "HAIR"
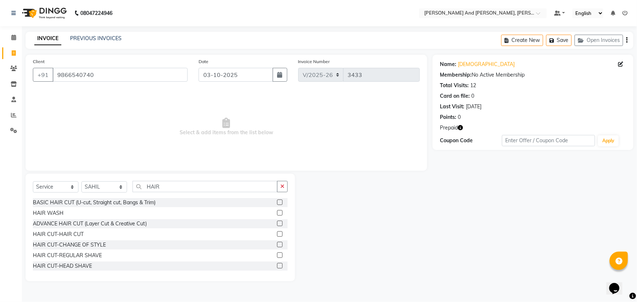
click at [277, 233] on label at bounding box center [279, 233] width 5 height 5
click at [277, 233] on input "checkbox" at bounding box center [279, 234] width 5 height 5
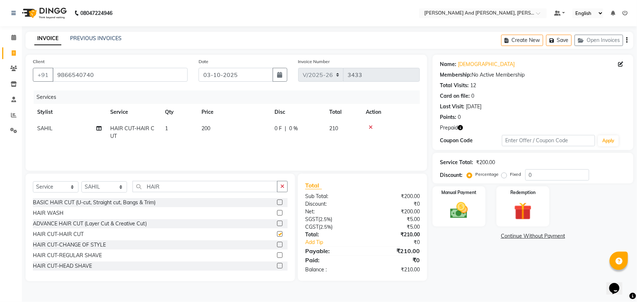
checkbox input "false"
drag, startPoint x: 86, startPoint y: 194, endPoint x: 49, endPoint y: 194, distance: 37.2
click at [49, 194] on div "Select Service Product Membership Package Voucher Prepaid Gift Card Select Styl…" at bounding box center [160, 189] width 255 height 17
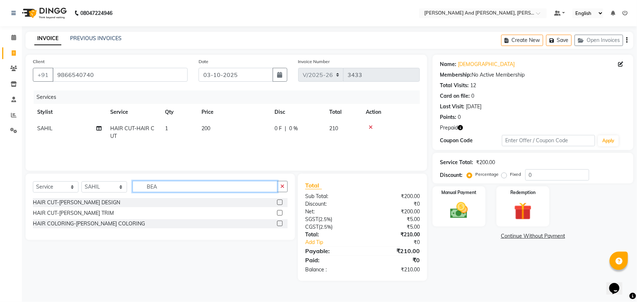
type input "BEA"
click at [281, 212] on label at bounding box center [279, 212] width 5 height 5
click at [281, 212] on input "checkbox" at bounding box center [279, 213] width 5 height 5
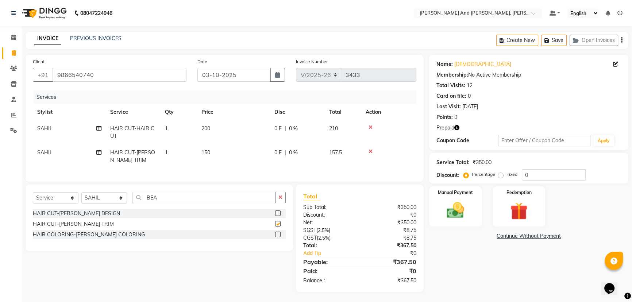
checkbox input "false"
click at [508, 188] on label "Redemption" at bounding box center [519, 191] width 26 height 7
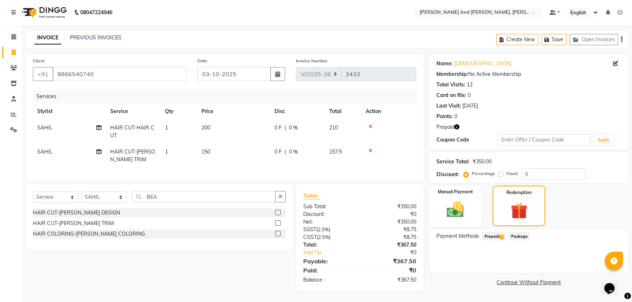
click at [495, 232] on span "Prepaid 1" at bounding box center [494, 236] width 24 height 8
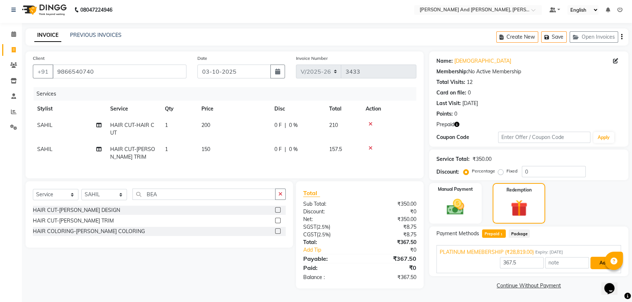
click at [598, 259] on button "Add" at bounding box center [603, 263] width 27 height 12
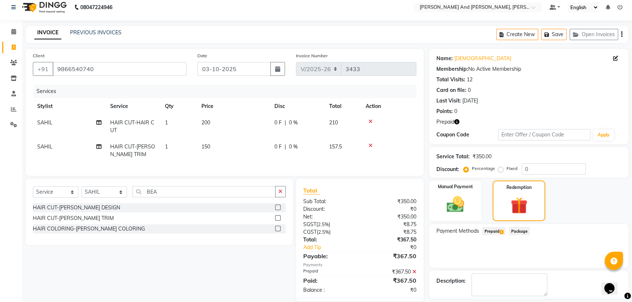
scroll to position [38, 0]
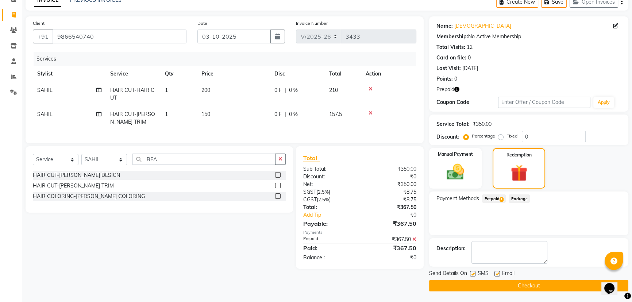
click at [487, 285] on button "Checkout" at bounding box center [528, 285] width 199 height 11
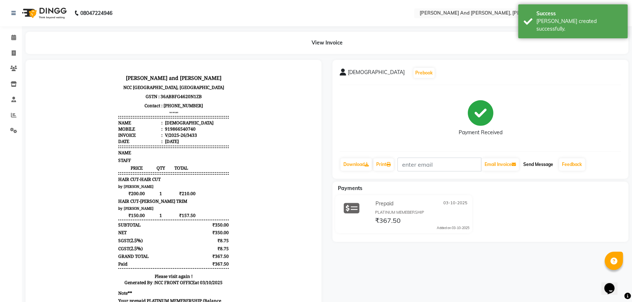
click at [538, 162] on button "Send Message" at bounding box center [538, 164] width 36 height 12
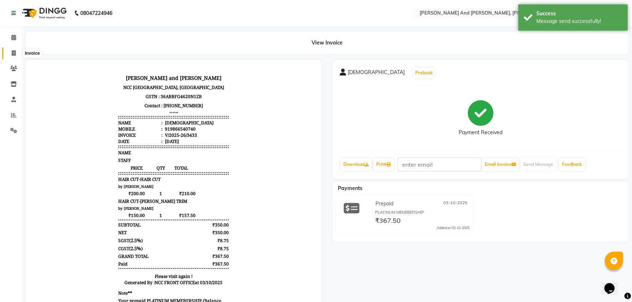
click at [11, 53] on span at bounding box center [13, 53] width 13 height 8
select select "service"
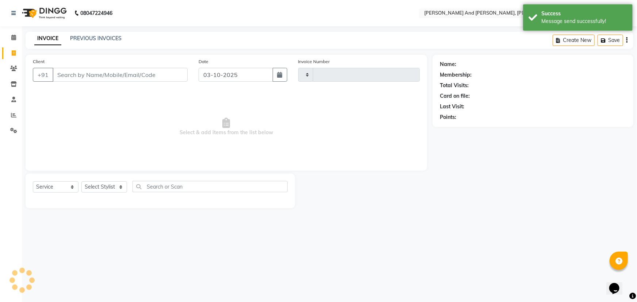
click at [11, 53] on span at bounding box center [13, 53] width 13 height 8
select select "service"
type input "3434"
select select "6766"
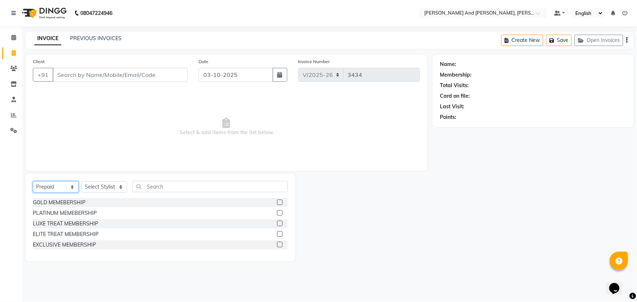
click at [60, 186] on select "Select Service Product Membership Package Voucher Prepaid Gift Card" at bounding box center [56, 186] width 46 height 11
select select "service"
click at [33, 181] on select "Select Service Product Membership Package Voucher Prepaid Gift Card" at bounding box center [56, 186] width 46 height 11
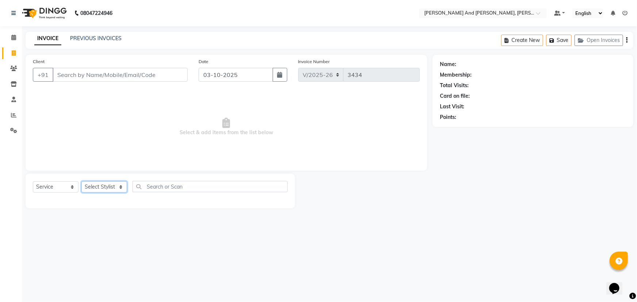
click at [115, 184] on select "Select Stylist ADITI AFREEN 2 [PERSON_NAME] ALKAF [PERSON_NAME] [PERSON_NAME] […" at bounding box center [104, 186] width 46 height 11
select select "93469"
click at [81, 181] on select "Select Stylist ADITI AFREEN 2 [PERSON_NAME] ALKAF [PERSON_NAME] [PERSON_NAME] […" at bounding box center [104, 186] width 46 height 11
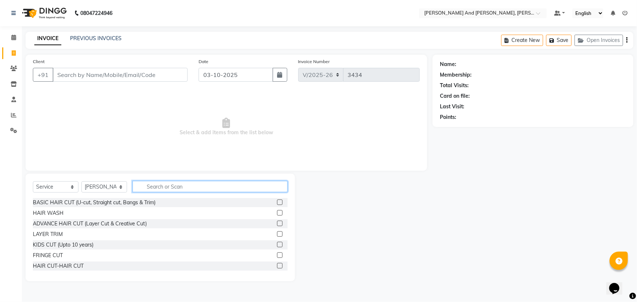
click at [189, 185] on input "text" at bounding box center [209, 186] width 155 height 11
type input "HAIR"
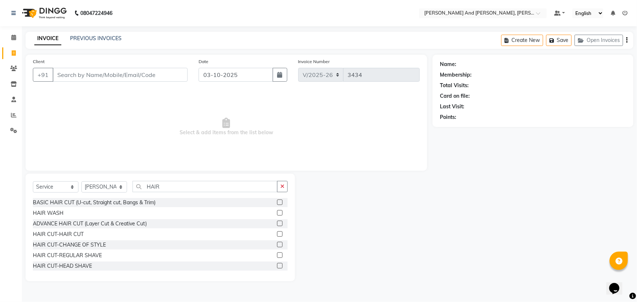
click at [277, 235] on label at bounding box center [279, 233] width 5 height 5
click at [277, 235] on input "checkbox" at bounding box center [279, 234] width 5 height 5
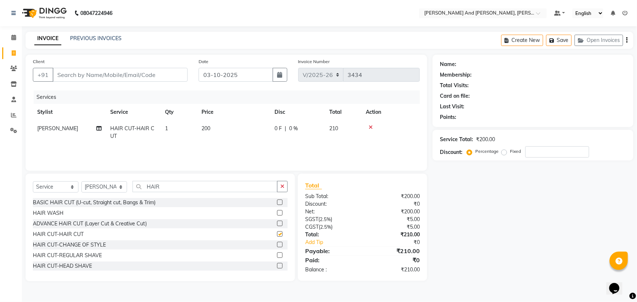
checkbox input "false"
type input "7"
type input "0"
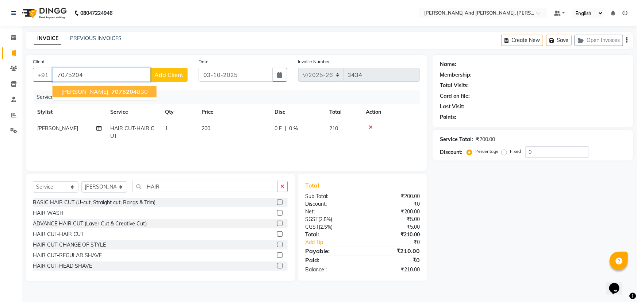
click at [154, 77] on div "+91 7075204 SIDHARDH 7075204 830 Add Client" at bounding box center [110, 75] width 155 height 14
click at [107, 87] on button "SIDHARDH 7075204 830" at bounding box center [105, 92] width 104 height 12
type input "7075204830"
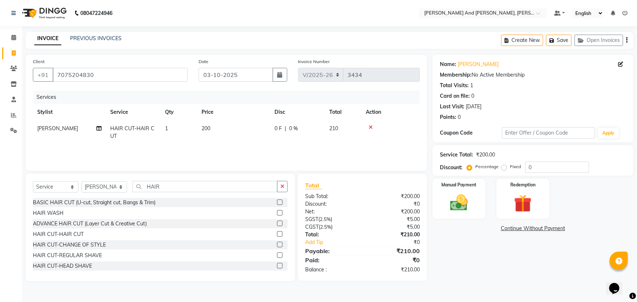
click at [246, 8] on nav "08047224946 Select Location × Toni And Guy, Ncc Gachibowli Default Panel My Pan…" at bounding box center [318, 13] width 637 height 26
click at [456, 196] on img at bounding box center [459, 202] width 30 height 21
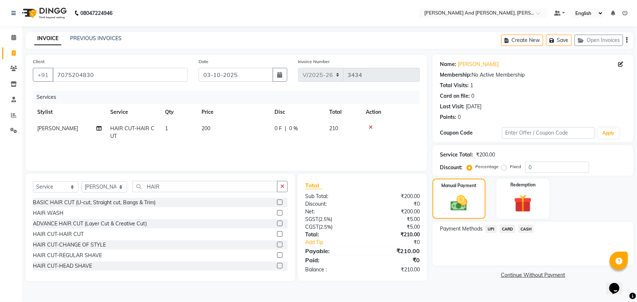
click at [525, 227] on span "CASH" at bounding box center [526, 229] width 16 height 8
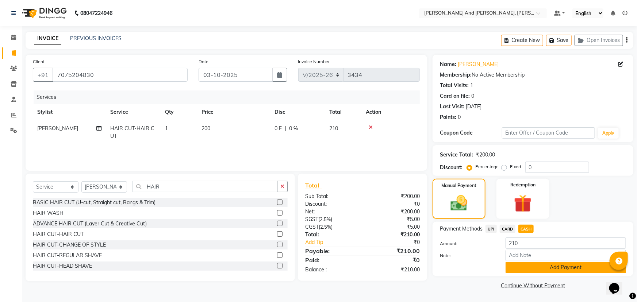
click at [528, 267] on button "Add Payment" at bounding box center [565, 267] width 120 height 11
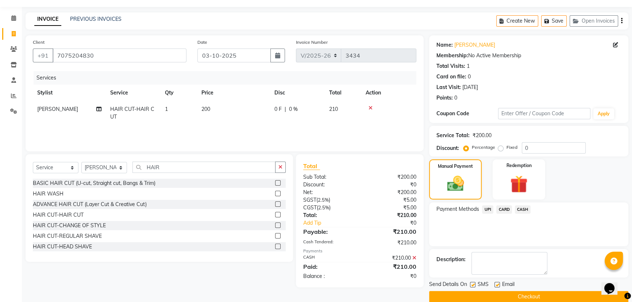
scroll to position [30, 0]
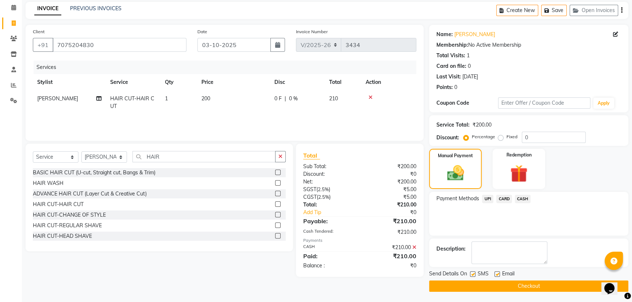
click at [482, 281] on button "Checkout" at bounding box center [528, 286] width 199 height 11
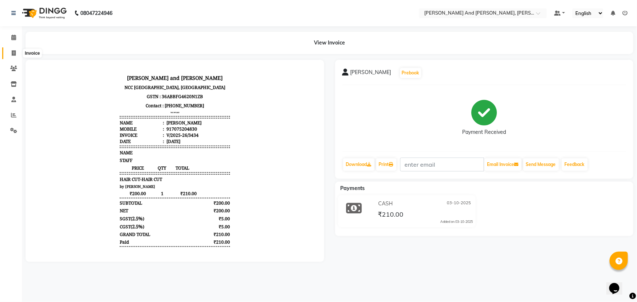
click at [15, 55] on icon at bounding box center [14, 52] width 4 height 5
select select "service"
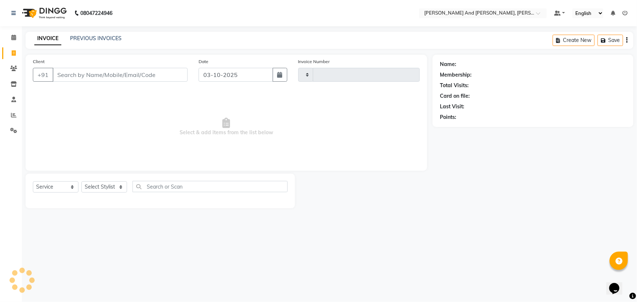
click at [15, 55] on icon at bounding box center [14, 52] width 4 height 5
select select "service"
type input "3435"
select select "6766"
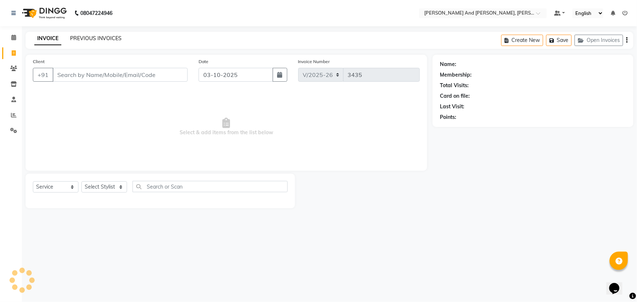
select select "P"
click at [91, 39] on link "PREVIOUS INVOICES" at bounding box center [95, 38] width 51 height 7
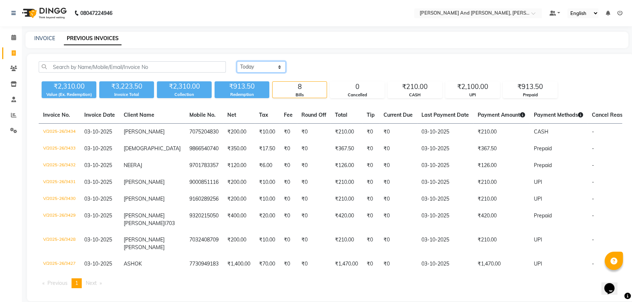
click at [266, 67] on select "Today Yesterday Custom Range" at bounding box center [261, 66] width 49 height 11
select select "yesterday"
click at [237, 61] on select "Today Yesterday Custom Range" at bounding box center [261, 66] width 49 height 11
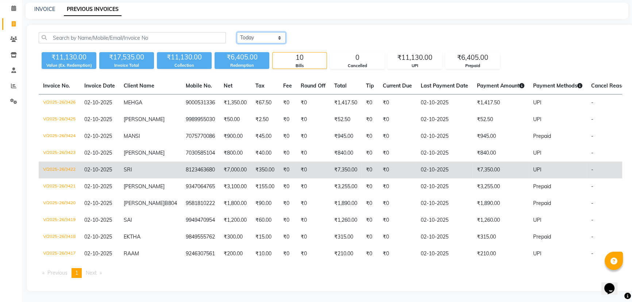
scroll to position [49, 0]
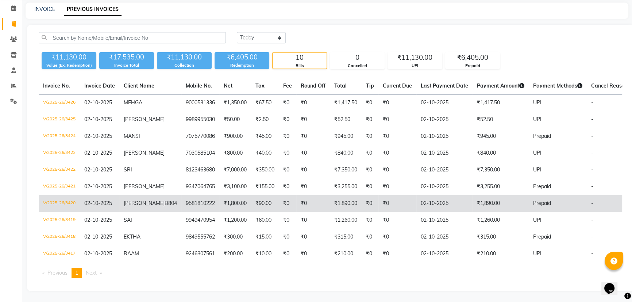
click at [279, 196] on td "₹0" at bounding box center [288, 203] width 18 height 17
click at [279, 195] on td "₹0" at bounding box center [288, 203] width 18 height 17
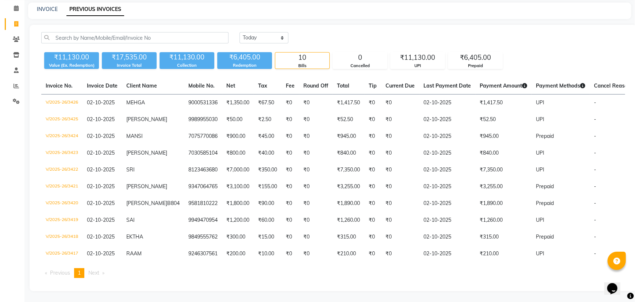
scroll to position [0, 0]
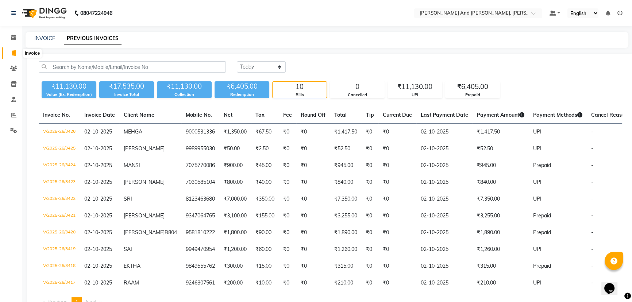
click at [13, 51] on icon at bounding box center [14, 52] width 4 height 5
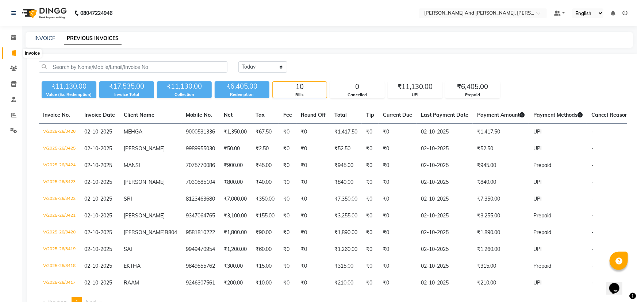
select select "6766"
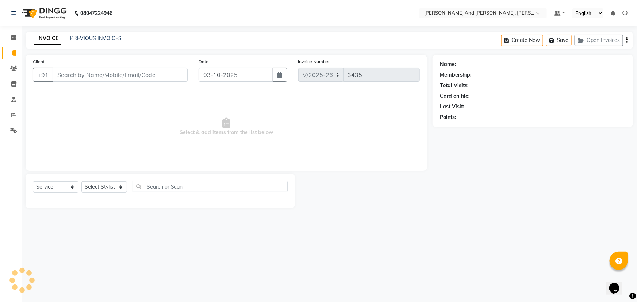
select select "P"
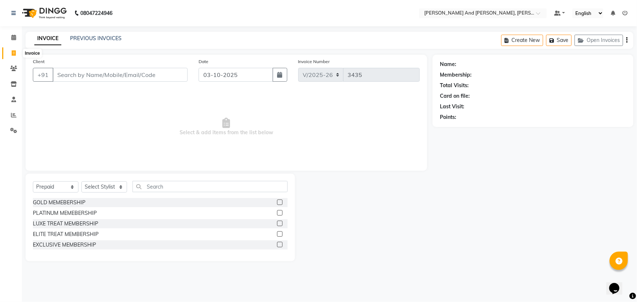
click at [12, 53] on icon at bounding box center [14, 52] width 4 height 5
select select "6766"
click at [246, 11] on nav "08047224946 Select Location × Toni And Guy, Ncc Gachibowli Default Panel My Pan…" at bounding box center [318, 13] width 637 height 26
drag, startPoint x: 474, startPoint y: 227, endPoint x: 438, endPoint y: 223, distance: 36.0
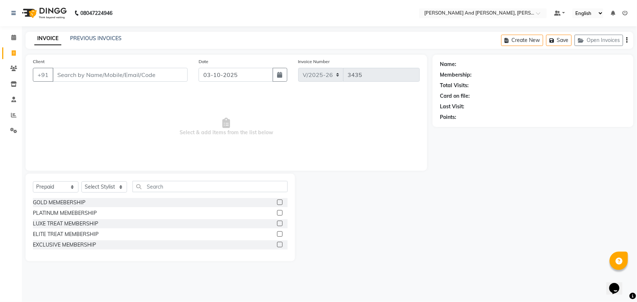
click at [467, 226] on div "Name: Membership: Total Visits: Card on file: Last Visit: Points:" at bounding box center [535, 158] width 206 height 206
click at [45, 186] on select "Select Service Product Membership Package Voucher Prepaid Gift Card" at bounding box center [56, 186] width 46 height 11
select select "service"
click at [33, 181] on select "Select Service Product Membership Package Voucher Prepaid Gift Card" at bounding box center [56, 186] width 46 height 11
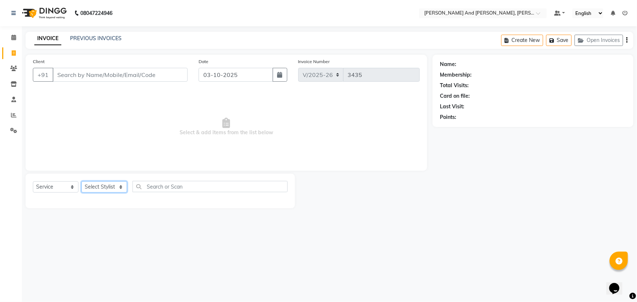
click at [90, 186] on select "Select Stylist ADITI AFREEN 2 [PERSON_NAME] ALKAF [PERSON_NAME] [PERSON_NAME] […" at bounding box center [104, 186] width 46 height 11
click at [96, 184] on select "Select Stylist ADITI AFREEN 2 [PERSON_NAME] ALKAF [PERSON_NAME] [PERSON_NAME] […" at bounding box center [104, 186] width 46 height 11
select select "87929"
click at [81, 181] on select "Select Stylist ADITI AFREEN 2 [PERSON_NAME] ALKAF [PERSON_NAME] [PERSON_NAME] […" at bounding box center [104, 186] width 46 height 11
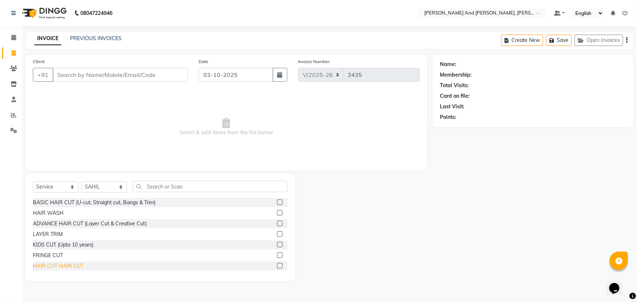
click at [58, 266] on div "HAIR CUT-HAIR CUT" at bounding box center [58, 266] width 51 height 8
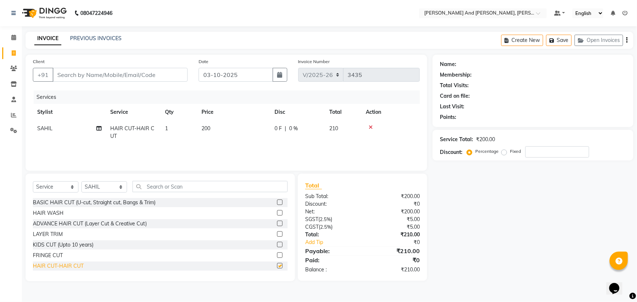
checkbox input "false"
click at [52, 211] on div "HAIR WASH" at bounding box center [48, 213] width 31 height 8
checkbox input "false"
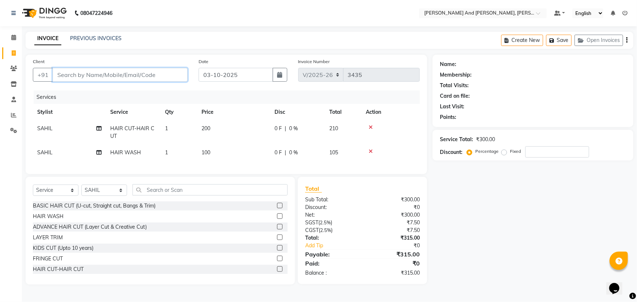
click at [95, 74] on input "Client" at bounding box center [120, 75] width 135 height 14
type input "8"
type input "0"
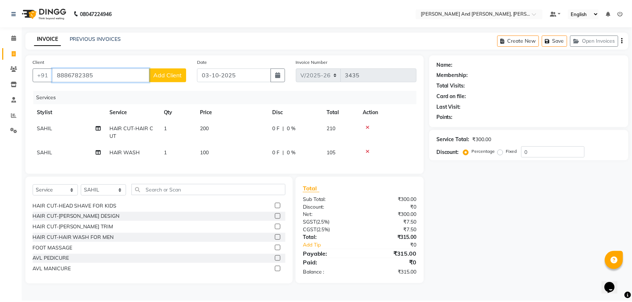
scroll to position [132, 0]
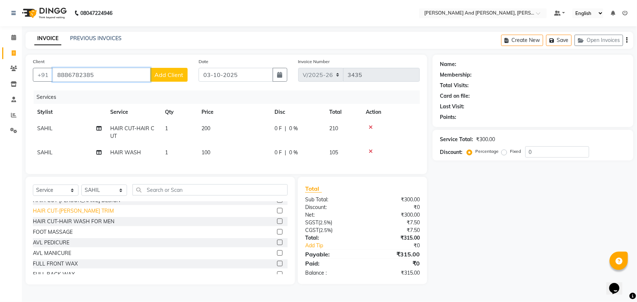
type input "8886782385"
click at [68, 214] on div "HAIR CUT-[PERSON_NAME] TRIM" at bounding box center [73, 211] width 81 height 8
checkbox input "false"
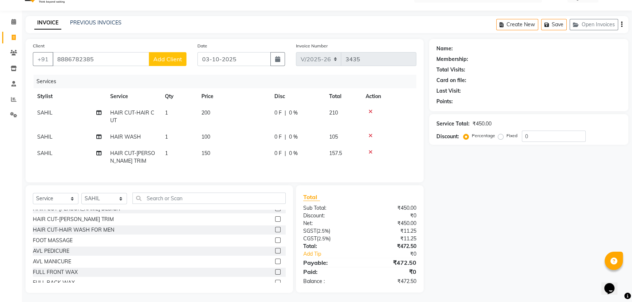
scroll to position [22, 0]
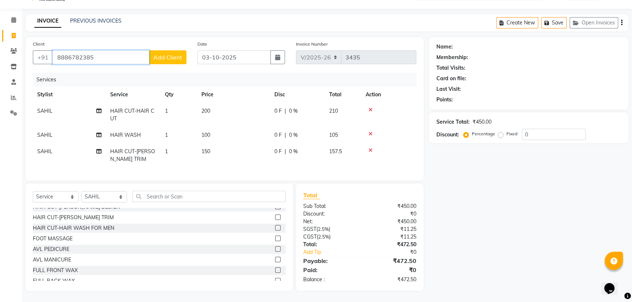
drag, startPoint x: 98, startPoint y: 55, endPoint x: 20, endPoint y: 63, distance: 78.8
click at [20, 63] on div "Client +91 8886782385 Add Client Date 03-10-2025 Invoice Number V/2025 V/2025-2…" at bounding box center [224, 164] width 409 height 254
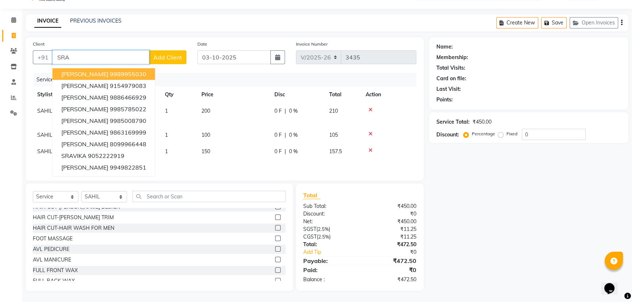
click at [93, 68] on button "SRAVAN 9989955030" at bounding box center [104, 74] width 102 height 12
type input "9989955030"
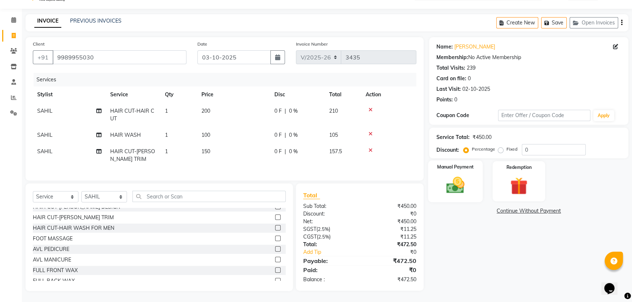
click at [452, 181] on img at bounding box center [456, 185] width 30 height 21
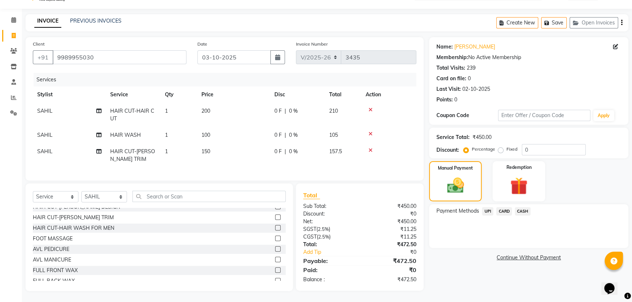
click at [490, 207] on span "UPI" at bounding box center [487, 211] width 11 height 8
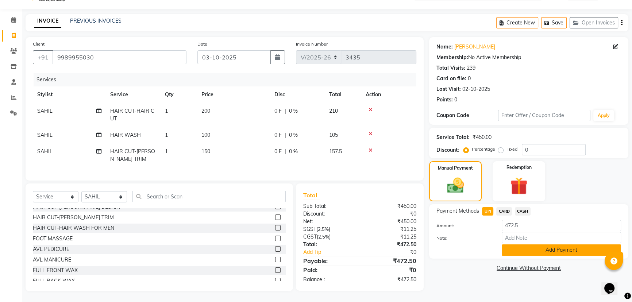
click at [515, 244] on button "Add Payment" at bounding box center [561, 249] width 119 height 11
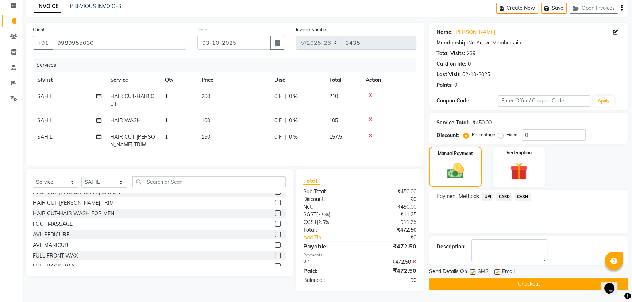
scroll to position [37, 0]
click at [490, 278] on button "Checkout" at bounding box center [528, 283] width 199 height 11
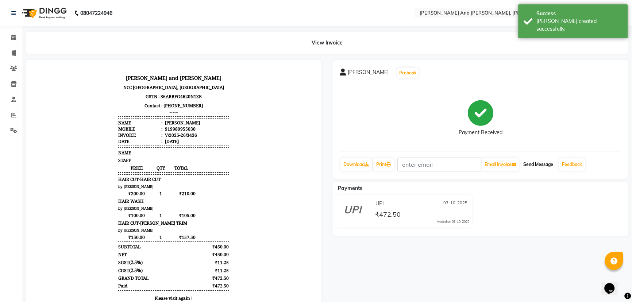
click at [543, 163] on button "Send Message" at bounding box center [538, 164] width 36 height 12
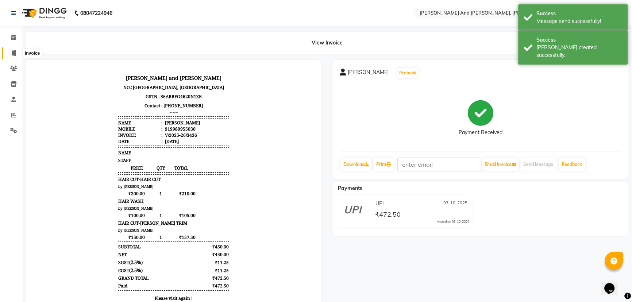
click at [12, 52] on icon at bounding box center [14, 52] width 4 height 5
select select "service"
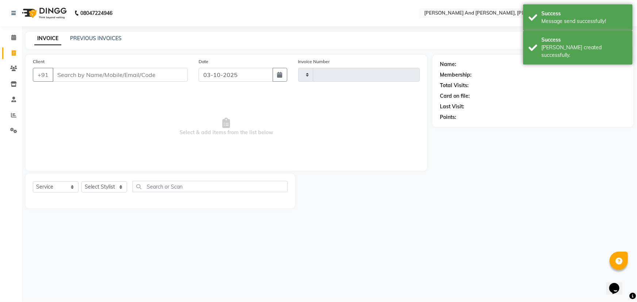
click at [12, 52] on icon at bounding box center [14, 52] width 4 height 5
select select "service"
type input "3437"
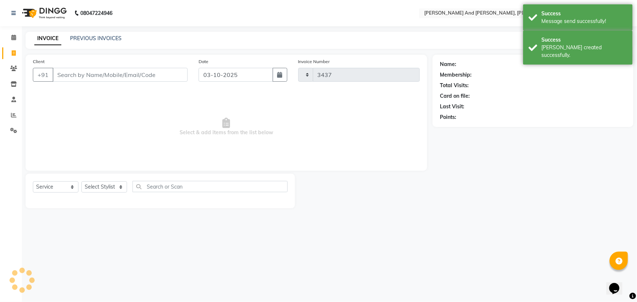
select select "6766"
select select "P"
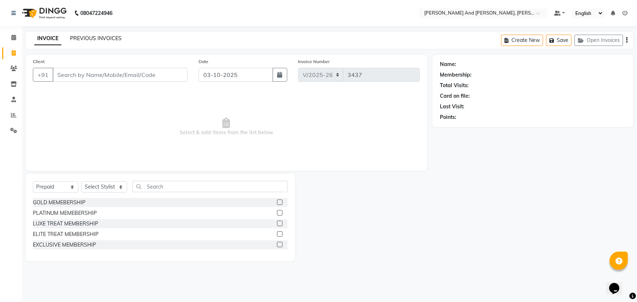
click at [95, 39] on link "PREVIOUS INVOICES" at bounding box center [95, 38] width 51 height 7
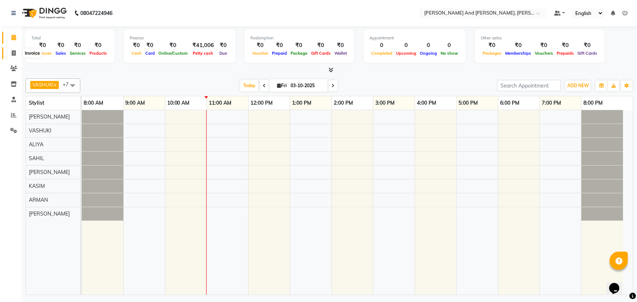
click at [13, 52] on icon at bounding box center [14, 52] width 4 height 5
select select "6766"
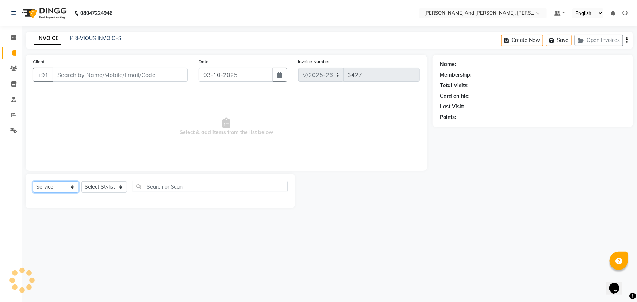
click at [56, 185] on select "Select Service Product Membership Package Voucher Prepaid Gift Card" at bounding box center [56, 186] width 46 height 11
click at [33, 181] on select "Select Service Product Membership Package Voucher Prepaid Gift Card" at bounding box center [56, 186] width 46 height 11
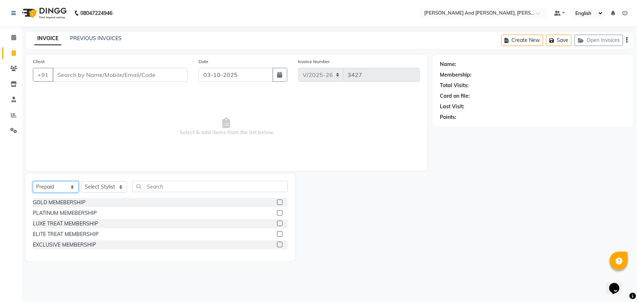
click at [54, 190] on select "Select Service Product Membership Package Voucher Prepaid Gift Card" at bounding box center [56, 186] width 46 height 11
select select "service"
click at [33, 181] on select "Select Service Product Membership Package Voucher Prepaid Gift Card" at bounding box center [56, 186] width 46 height 11
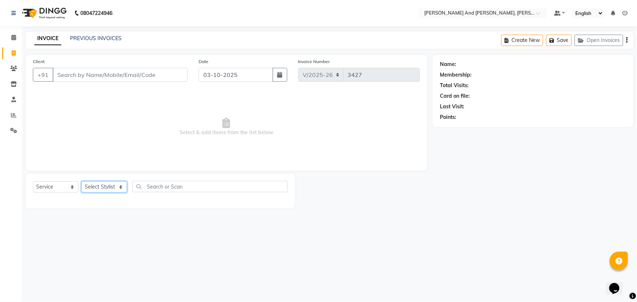
click at [105, 184] on select "Select Stylist ADITI AFREEN 2 [PERSON_NAME] ALKAF [PERSON_NAME] [PERSON_NAME] […" at bounding box center [104, 186] width 46 height 11
select select "93389"
click at [81, 181] on select "Select Stylist ADITI AFREEN 2 [PERSON_NAME] ALKAF [PERSON_NAME] [PERSON_NAME] […" at bounding box center [104, 186] width 46 height 11
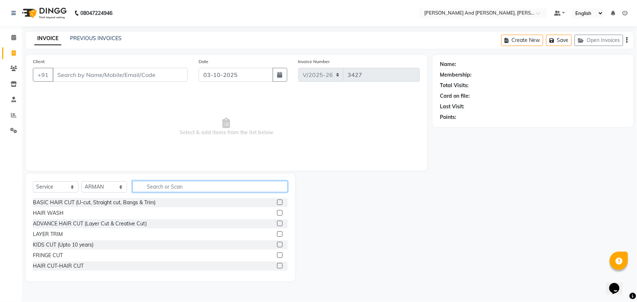
click at [187, 185] on input "text" at bounding box center [209, 186] width 155 height 11
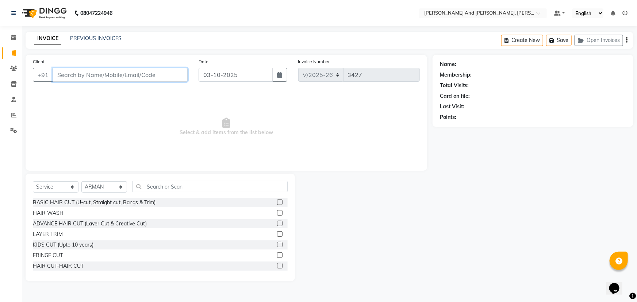
click at [135, 78] on input "Client" at bounding box center [120, 75] width 135 height 14
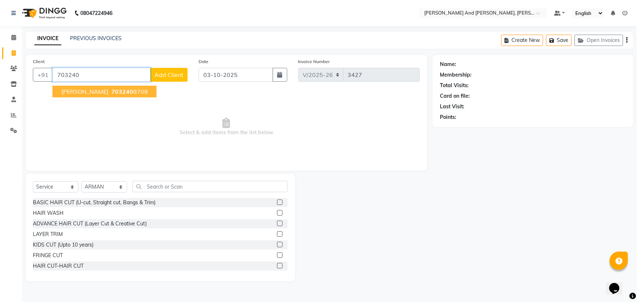
click at [108, 88] on span "MURALI MOHAN RAO" at bounding box center [84, 91] width 47 height 7
type input "7032408709"
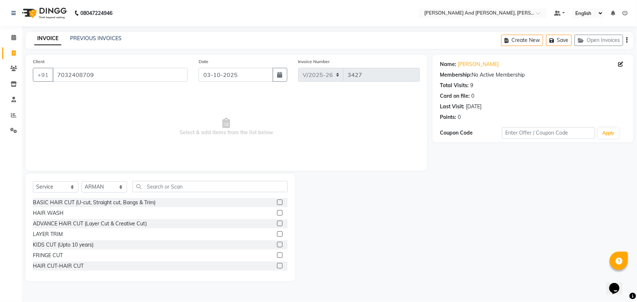
click at [216, 2] on nav "08047224946 Select Location × Toni And Guy, Ncc Gachibowli Default Panel My Pan…" at bounding box center [318, 13] width 637 height 26
click at [156, 187] on input "text" at bounding box center [209, 186] width 155 height 11
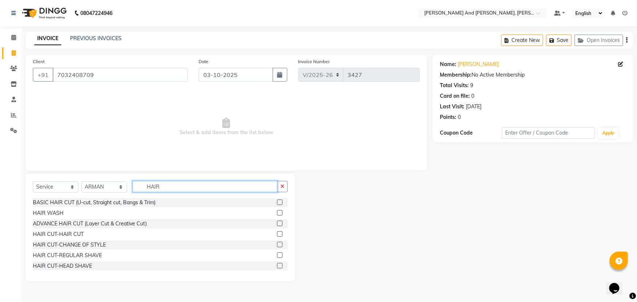
type input "HAIR"
click at [277, 235] on label at bounding box center [279, 233] width 5 height 5
click at [277, 235] on input "checkbox" at bounding box center [279, 234] width 5 height 5
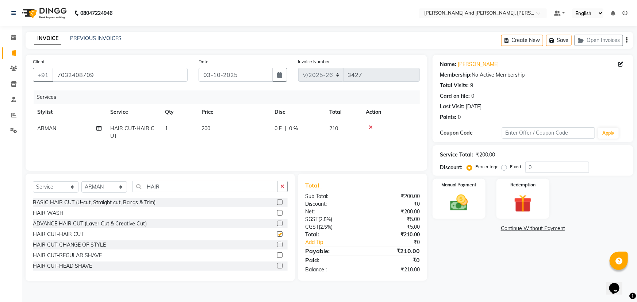
checkbox input "false"
click at [465, 196] on img at bounding box center [459, 202] width 30 height 21
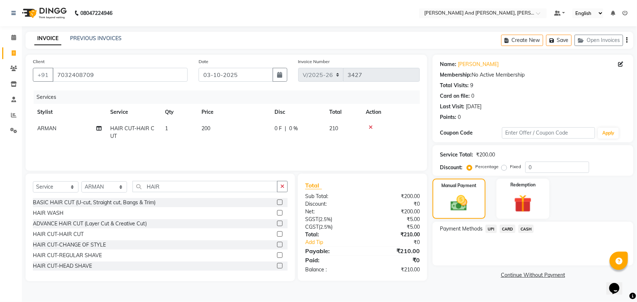
click at [492, 229] on span "UPI" at bounding box center [490, 229] width 11 height 8
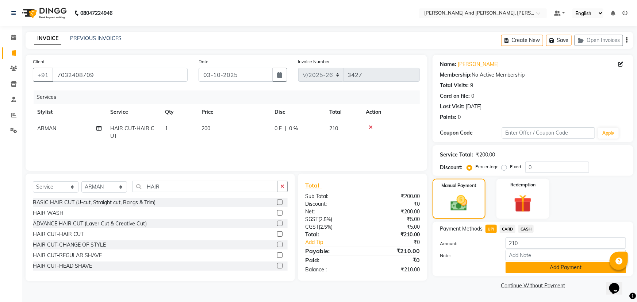
click at [537, 266] on button "Add Payment" at bounding box center [565, 267] width 120 height 11
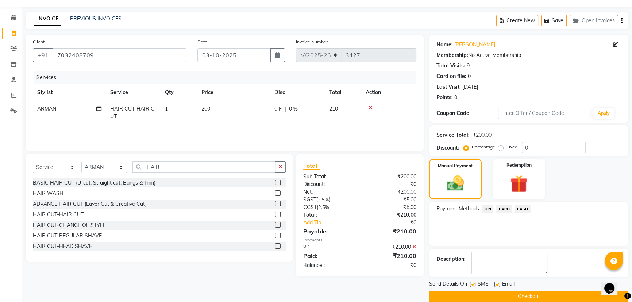
scroll to position [30, 0]
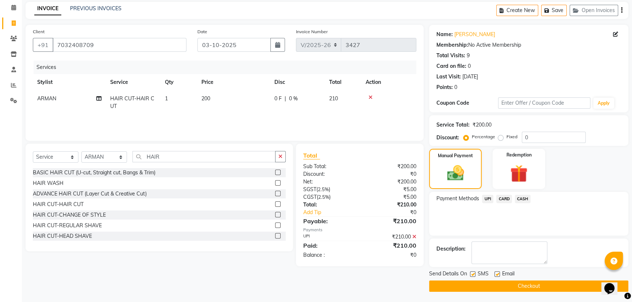
click at [515, 283] on button "Checkout" at bounding box center [528, 286] width 199 height 11
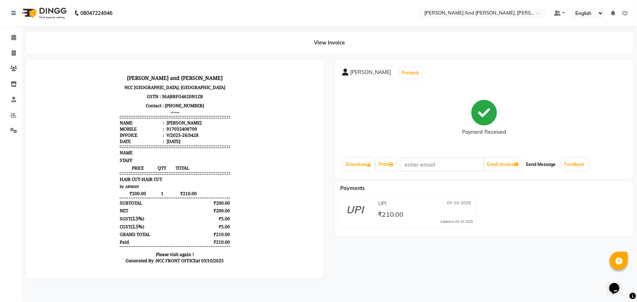
click at [540, 165] on button "Send Message" at bounding box center [541, 164] width 36 height 12
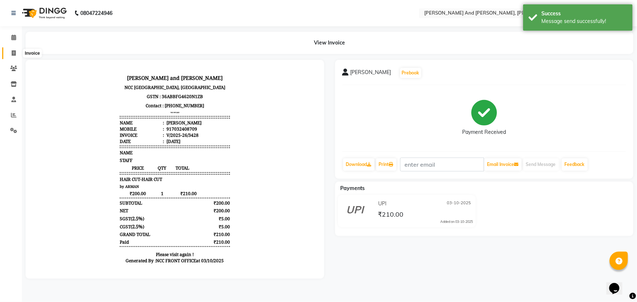
click at [12, 51] on icon at bounding box center [14, 52] width 4 height 5
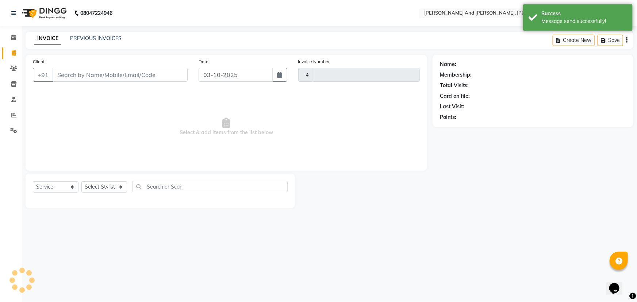
click at [12, 51] on icon at bounding box center [14, 52] width 4 height 5
select select "service"
click at [12, 51] on icon at bounding box center [14, 52] width 4 height 5
select select "service"
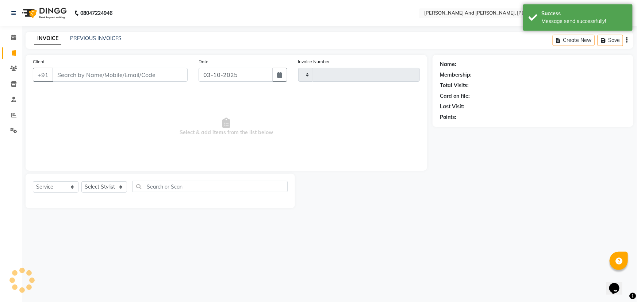
type input "3429"
select select "6766"
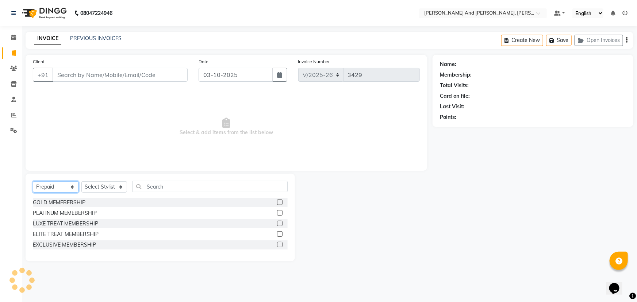
click at [59, 190] on select "Select Service Product Membership Package Voucher Prepaid Gift Card" at bounding box center [56, 186] width 46 height 11
select select "service"
click at [33, 181] on select "Select Service Product Membership Package Voucher Prepaid Gift Card" at bounding box center [56, 186] width 46 height 11
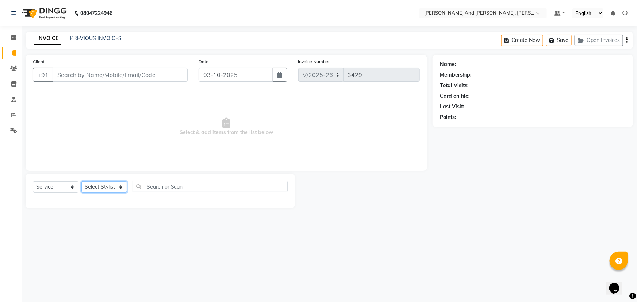
click at [103, 186] on select "Select Stylist ADITI AFREEN 2 [PERSON_NAME] ALKAF [PERSON_NAME] [PERSON_NAME] […" at bounding box center [104, 186] width 46 height 11
select select "71835"
click at [81, 181] on select "Select Stylist ADITI AFREEN 2 [PERSON_NAME] ALKAF [PERSON_NAME] [PERSON_NAME] […" at bounding box center [104, 186] width 46 height 11
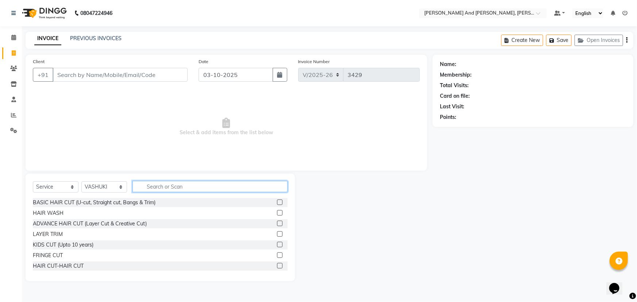
click at [177, 183] on input "text" at bounding box center [209, 186] width 155 height 11
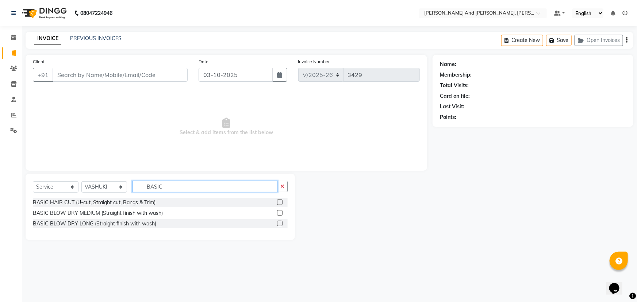
type input "BASIC"
click at [281, 202] on label at bounding box center [279, 202] width 5 height 5
click at [281, 202] on input "checkbox" at bounding box center [279, 202] width 5 height 5
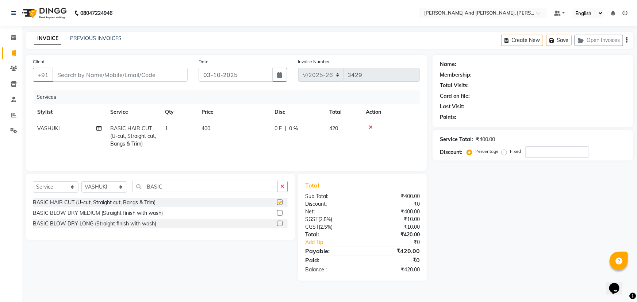
checkbox input "false"
click at [149, 77] on input "Client" at bounding box center [120, 75] width 135 height 14
type input "9"
type input "0"
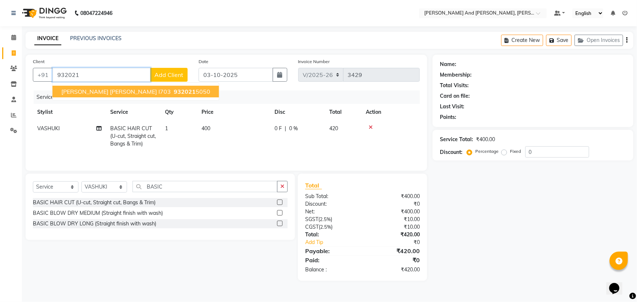
click at [145, 89] on span "BHARATHI CHERUVU ATMARAM I703" at bounding box center [115, 91] width 109 height 7
type input "9320215050"
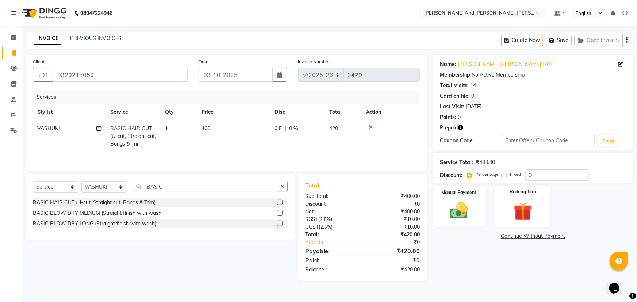
click at [514, 201] on img at bounding box center [523, 211] width 30 height 23
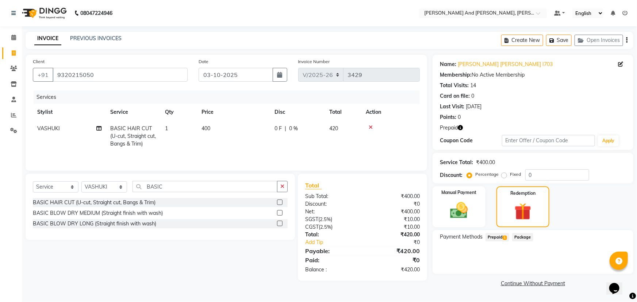
click at [494, 238] on span "Prepaid 1" at bounding box center [497, 237] width 24 height 8
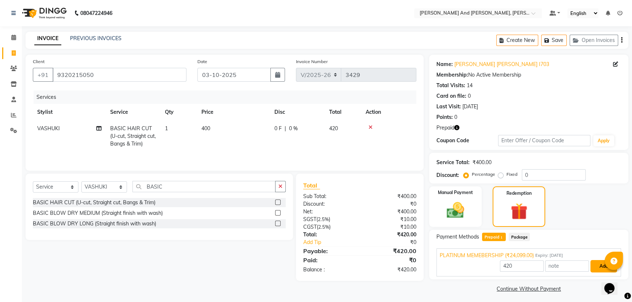
click at [597, 264] on button "Add" at bounding box center [603, 266] width 27 height 12
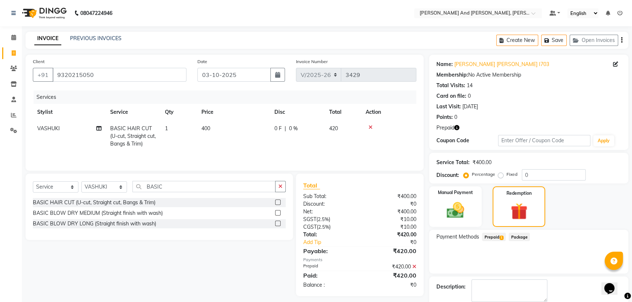
scroll to position [38, 0]
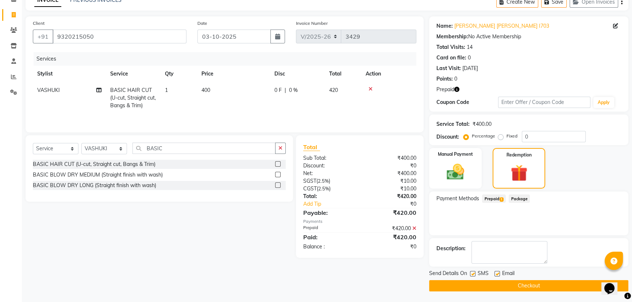
click at [518, 287] on button "Checkout" at bounding box center [528, 285] width 199 height 11
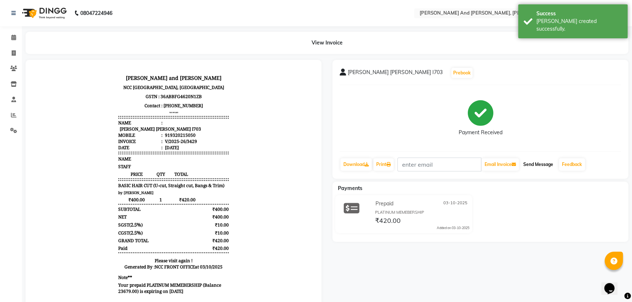
click at [537, 164] on button "Send Message" at bounding box center [538, 164] width 36 height 12
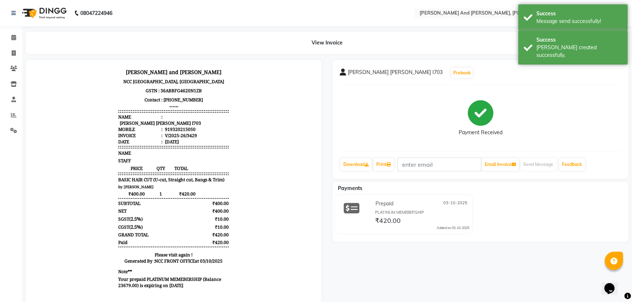
scroll to position [19, 0]
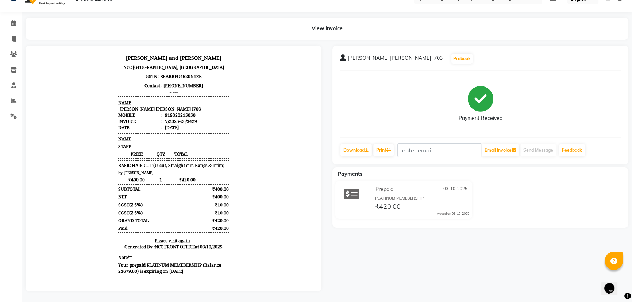
click at [272, 24] on div "View Invoice" at bounding box center [327, 29] width 603 height 22
click at [233, 23] on div "View Invoice" at bounding box center [327, 29] width 603 height 22
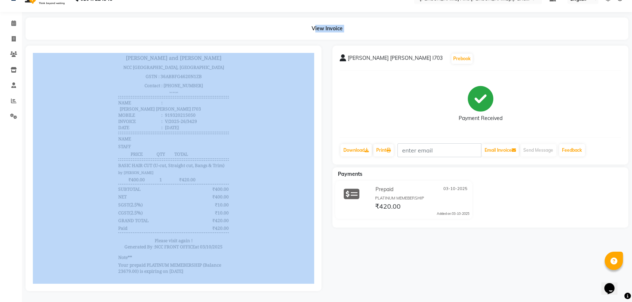
click at [233, 23] on div "View Invoice" at bounding box center [327, 29] width 603 height 22
click at [14, 36] on icon at bounding box center [14, 38] width 4 height 5
click at [14, 26] on icon at bounding box center [13, 22] width 5 height 5
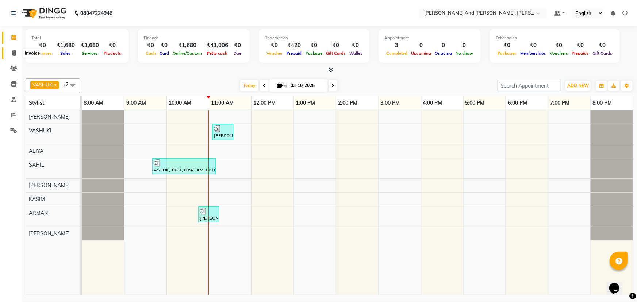
click at [15, 54] on icon at bounding box center [14, 52] width 4 height 5
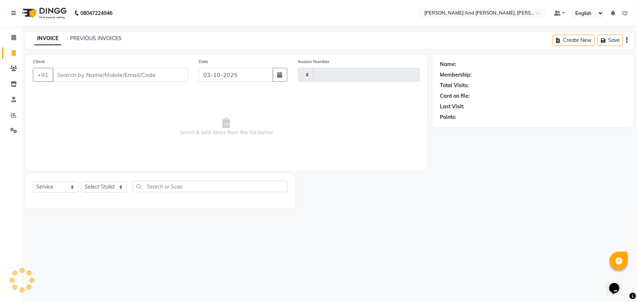
click at [15, 54] on icon at bounding box center [14, 52] width 4 height 5
select select "service"
type input "3430"
select select "6766"
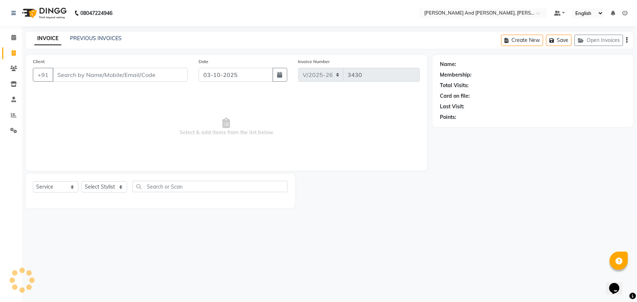
select select "P"
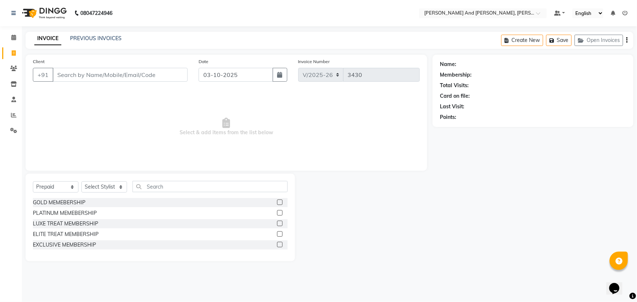
click at [241, 13] on nav "08047224946 Select Location × Toni And Guy, Ncc Gachibowli Default Panel My Pan…" at bounding box center [318, 13] width 637 height 26
click at [404, 235] on div at bounding box center [364, 218] width 138 height 88
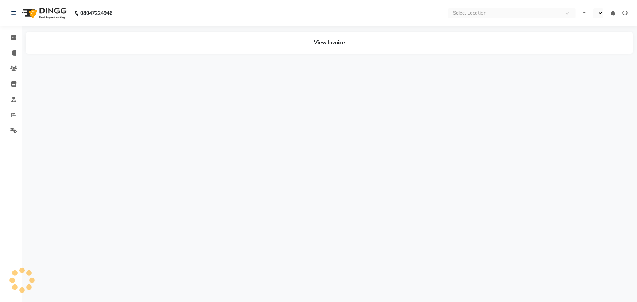
select select "en"
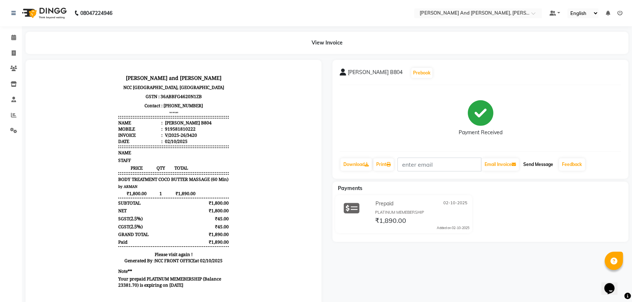
click at [533, 162] on button "Send Message" at bounding box center [538, 164] width 36 height 12
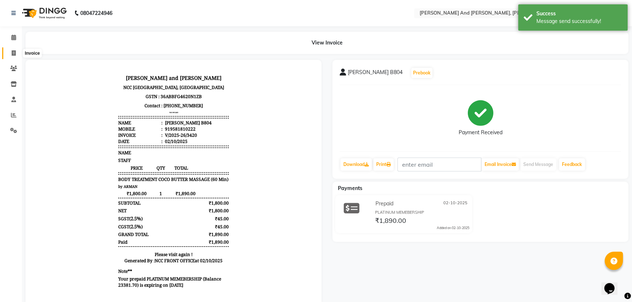
click at [13, 52] on icon at bounding box center [14, 52] width 4 height 5
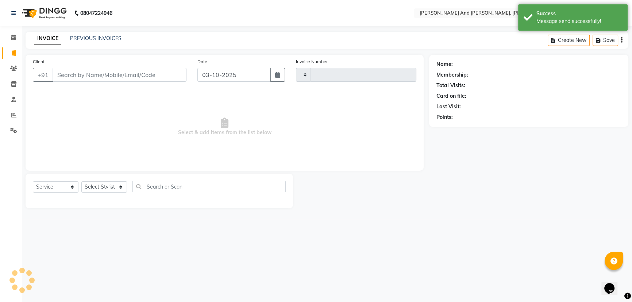
click at [13, 52] on icon at bounding box center [14, 52] width 4 height 5
select select "service"
type input "3435"
select select "6766"
select select "P"
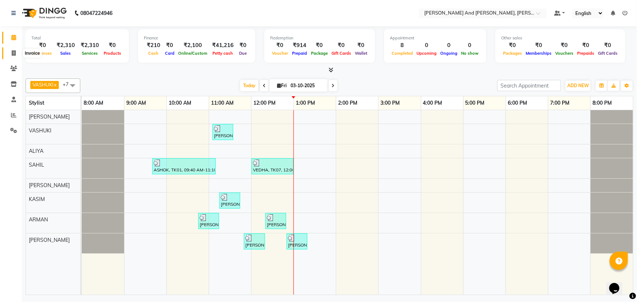
click at [12, 55] on icon at bounding box center [14, 52] width 4 height 5
select select "service"
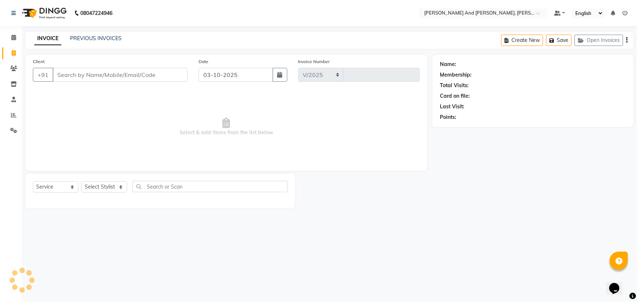
select select "6766"
type input "3435"
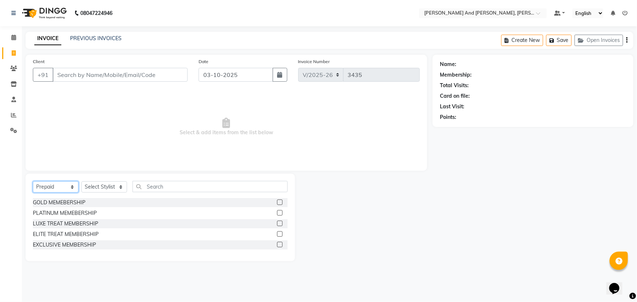
click at [57, 191] on select "Select Service Product Membership Package Voucher Prepaid Gift Card" at bounding box center [56, 186] width 46 height 11
select select "service"
click at [33, 181] on select "Select Service Product Membership Package Voucher Prepaid Gift Card" at bounding box center [56, 186] width 46 height 11
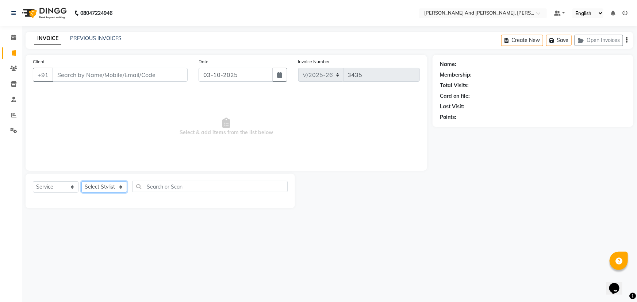
click at [108, 186] on select "Select Stylist ADITI AFREEN 2 [PERSON_NAME] ALKAF [PERSON_NAME] [PERSON_NAME] […" at bounding box center [104, 186] width 46 height 11
select select "90778"
click at [81, 181] on select "Select Stylist ADITI AFREEN 2 [PERSON_NAME] ALKAF [PERSON_NAME] [PERSON_NAME] […" at bounding box center [104, 186] width 46 height 11
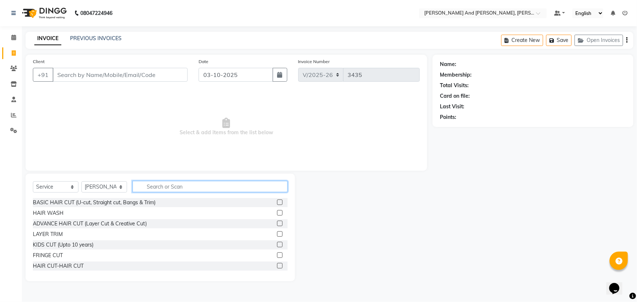
click at [161, 184] on input "text" at bounding box center [209, 186] width 155 height 11
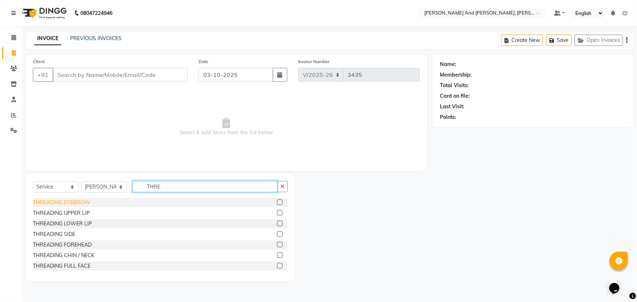
type input "THRE"
click at [67, 205] on div "THREADING EYEBROW" at bounding box center [61, 203] width 57 height 8
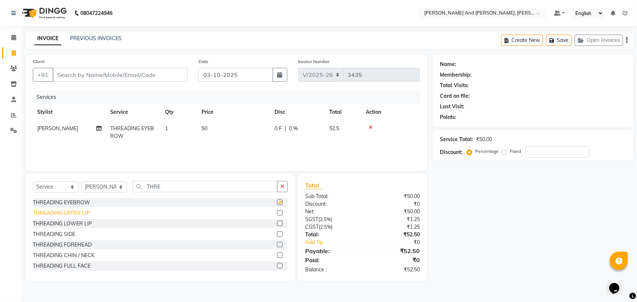
checkbox input "false"
click at [67, 215] on div "THREADING UPPER LIP" at bounding box center [61, 213] width 57 height 8
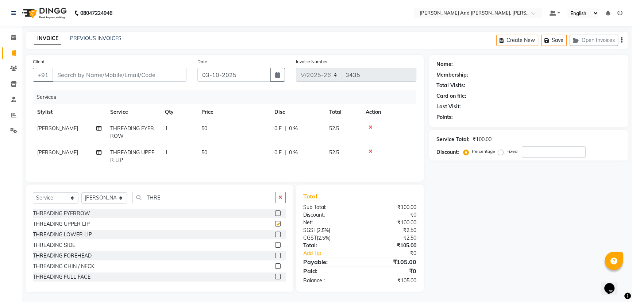
checkbox input "false"
click at [152, 244] on div "THREADING SIDE" at bounding box center [159, 244] width 253 height 9
click at [84, 69] on input "Client" at bounding box center [120, 74] width 134 height 14
type input "9"
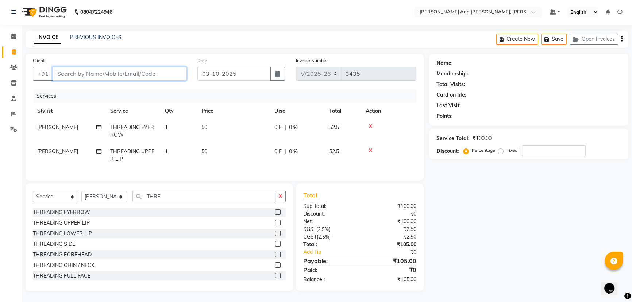
type input "0"
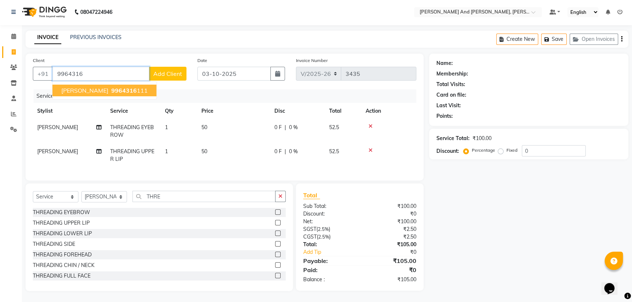
click at [111, 87] on span "9964316" at bounding box center [124, 90] width 26 height 7
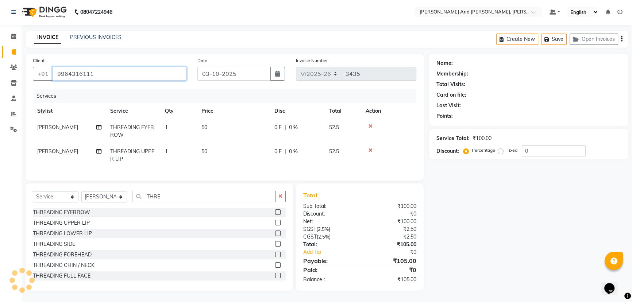
type input "9964316111"
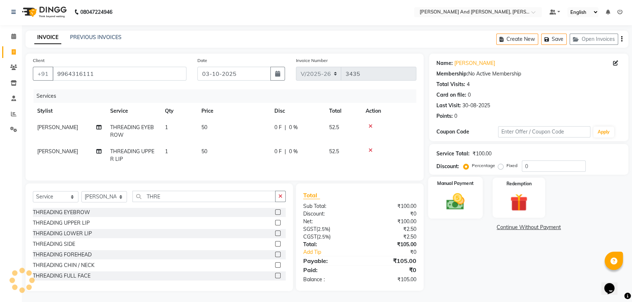
click at [460, 192] on img at bounding box center [456, 201] width 30 height 21
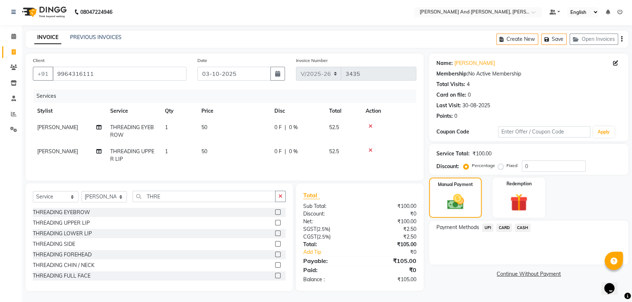
click at [522, 224] on span "CASH" at bounding box center [523, 228] width 16 height 8
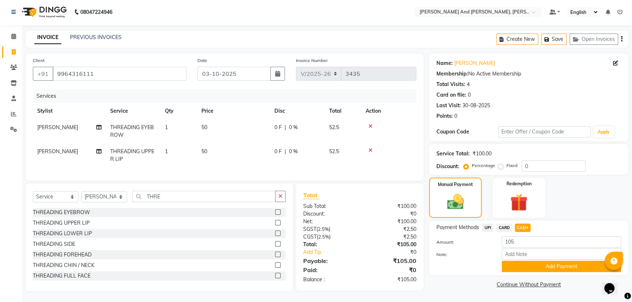
drag, startPoint x: 524, startPoint y: 262, endPoint x: 421, endPoint y: 204, distance: 117.9
click at [524, 261] on button "Add Payment" at bounding box center [561, 266] width 119 height 11
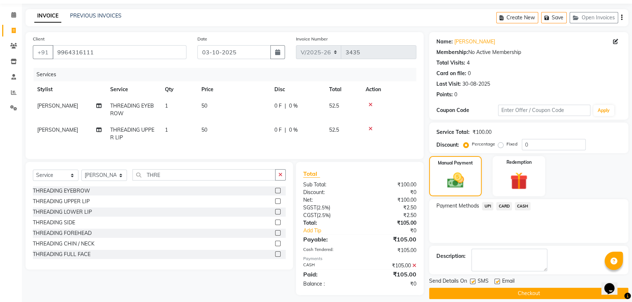
scroll to position [32, 0]
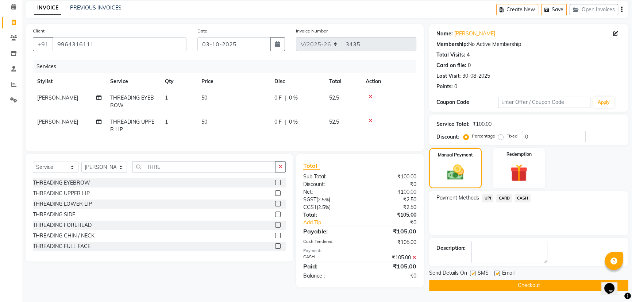
click at [489, 274] on div "SMS" at bounding box center [482, 273] width 24 height 9
click at [489, 285] on button "Checkout" at bounding box center [528, 285] width 199 height 11
